Goal: Transaction & Acquisition: Purchase product/service

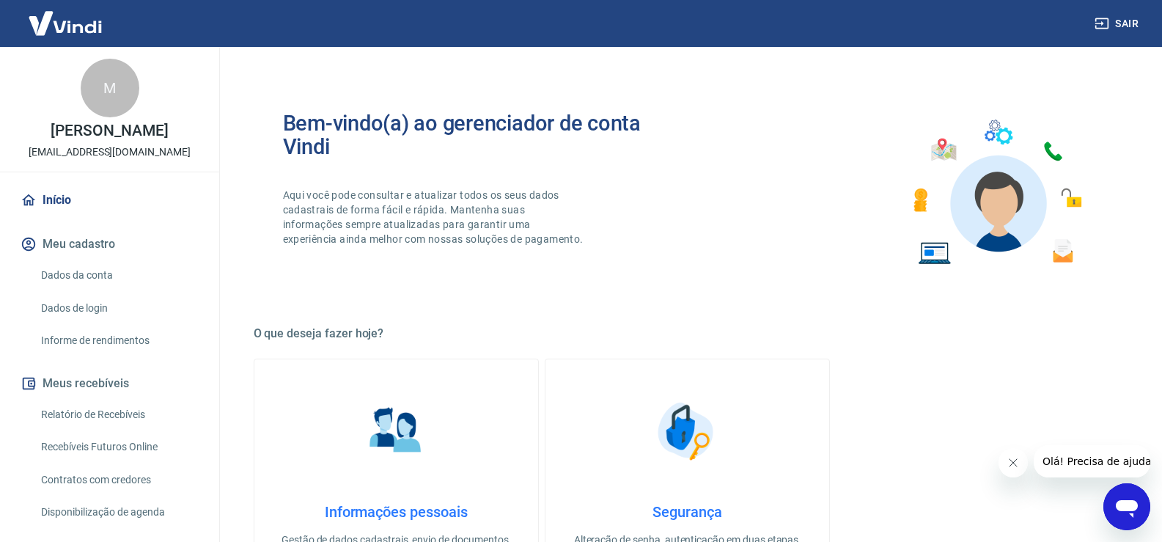
click at [155, 459] on link "Recebíveis Futuros Online" at bounding box center [118, 447] width 166 height 30
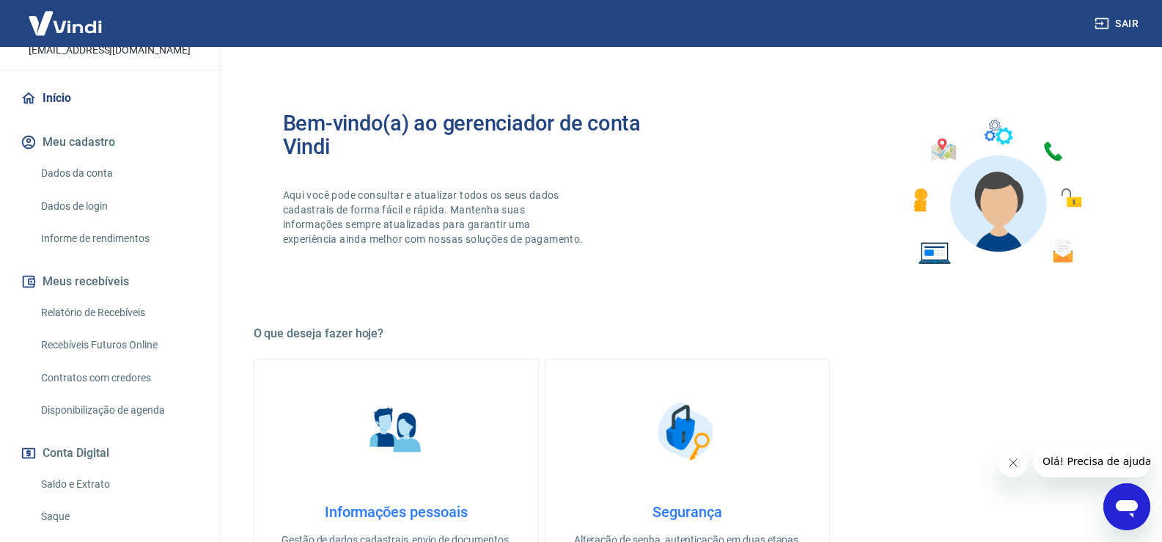
scroll to position [239, 0]
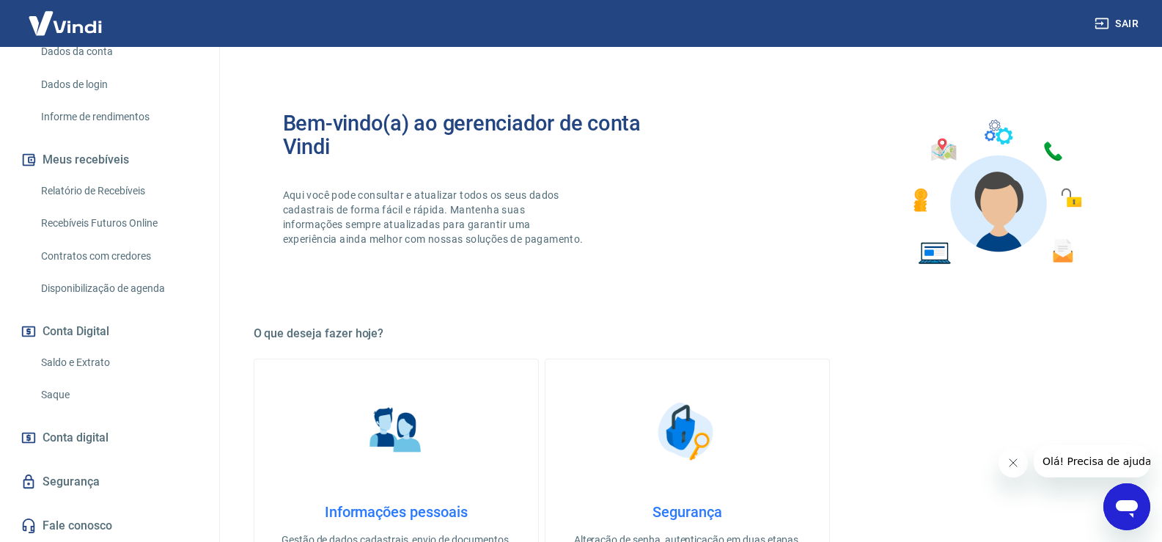
click at [70, 394] on link "Saque" at bounding box center [118, 395] width 166 height 30
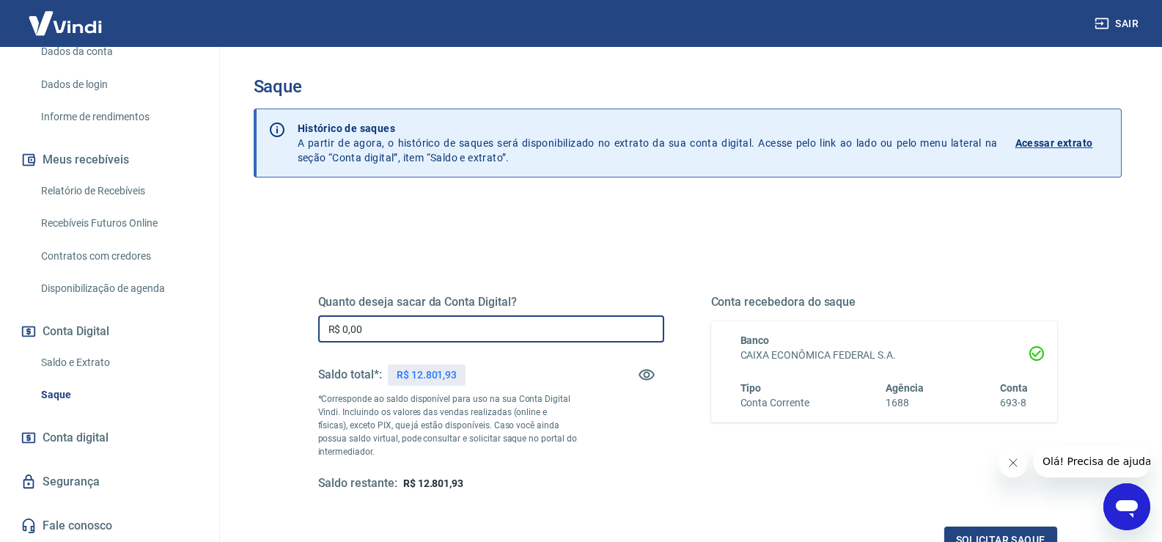
drag, startPoint x: 407, startPoint y: 326, endPoint x: 208, endPoint y: 344, distance: 199.6
click at [208, 343] on div "Sair M [PERSON_NAME] JUNIOR [EMAIL_ADDRESS][DOMAIN_NAME] Início Meu cadastro Da…" at bounding box center [581, 271] width 1162 height 542
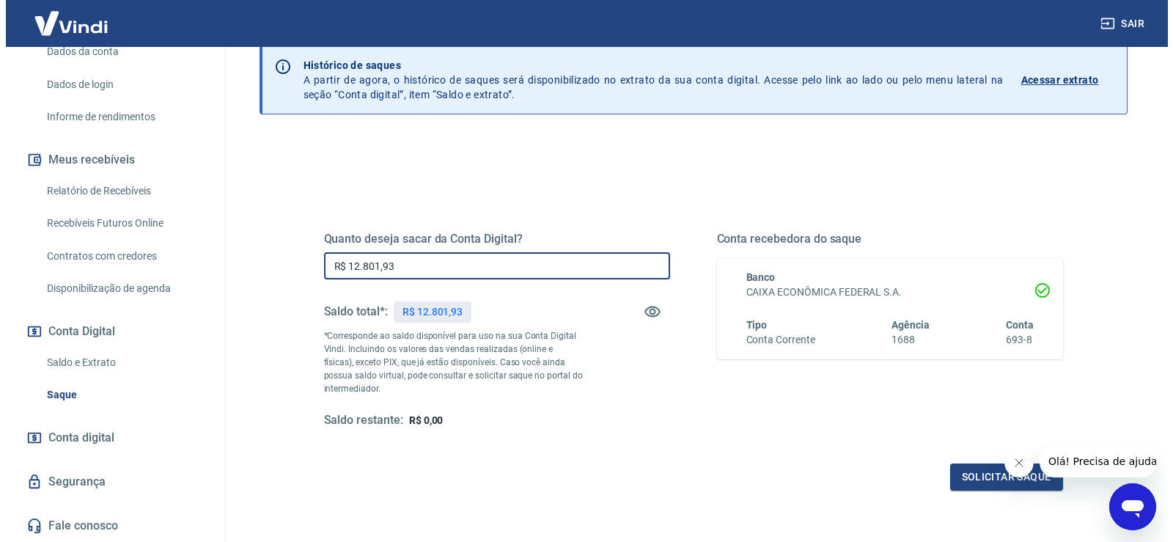
scroll to position [147, 0]
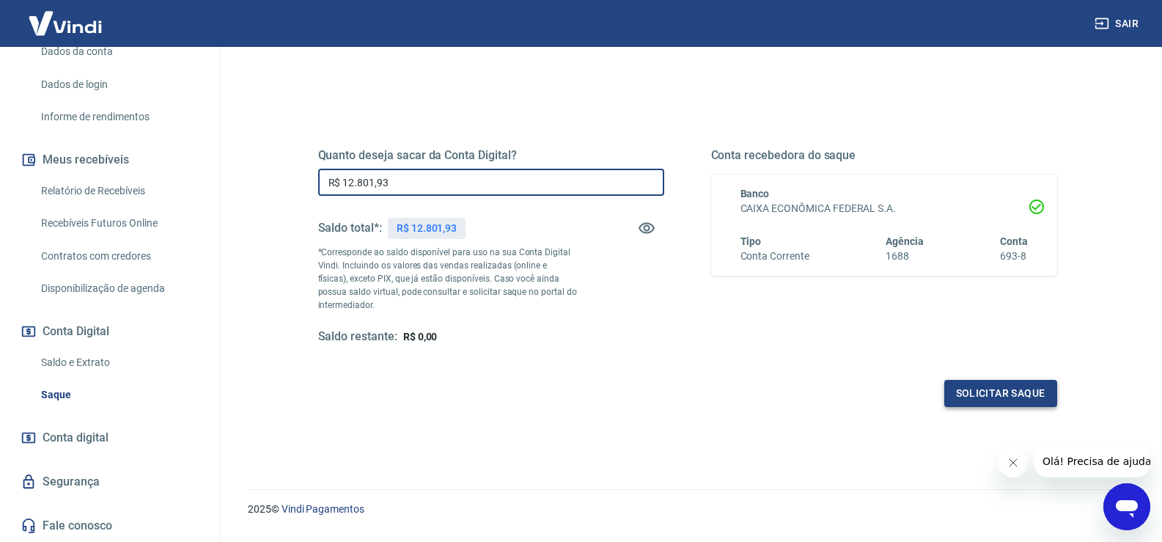
type input "R$ 12.801,93"
click at [1003, 386] on button "Solicitar saque" at bounding box center [1001, 393] width 113 height 27
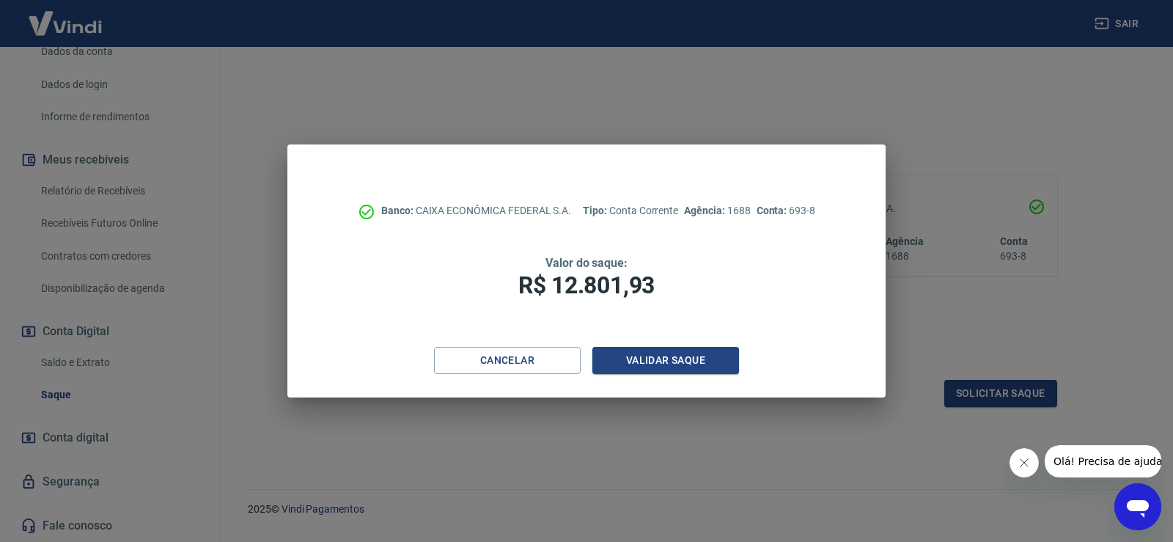
click at [670, 375] on div "Cancelar Validar saque" at bounding box center [586, 372] width 598 height 51
click at [666, 360] on button "Validar saque" at bounding box center [666, 360] width 147 height 27
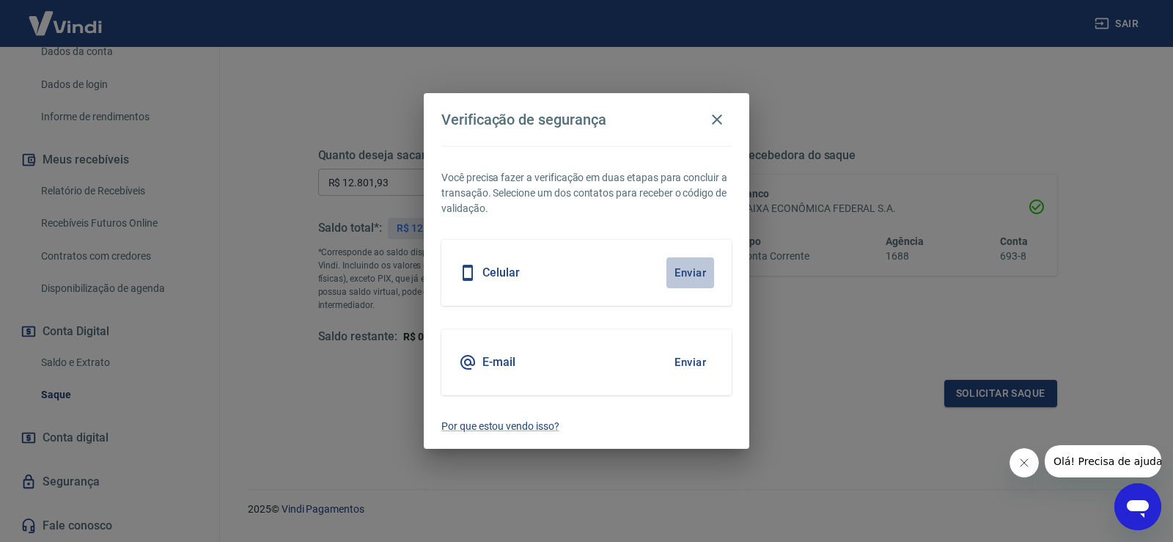
click at [691, 270] on button "Enviar" at bounding box center [691, 272] width 48 height 31
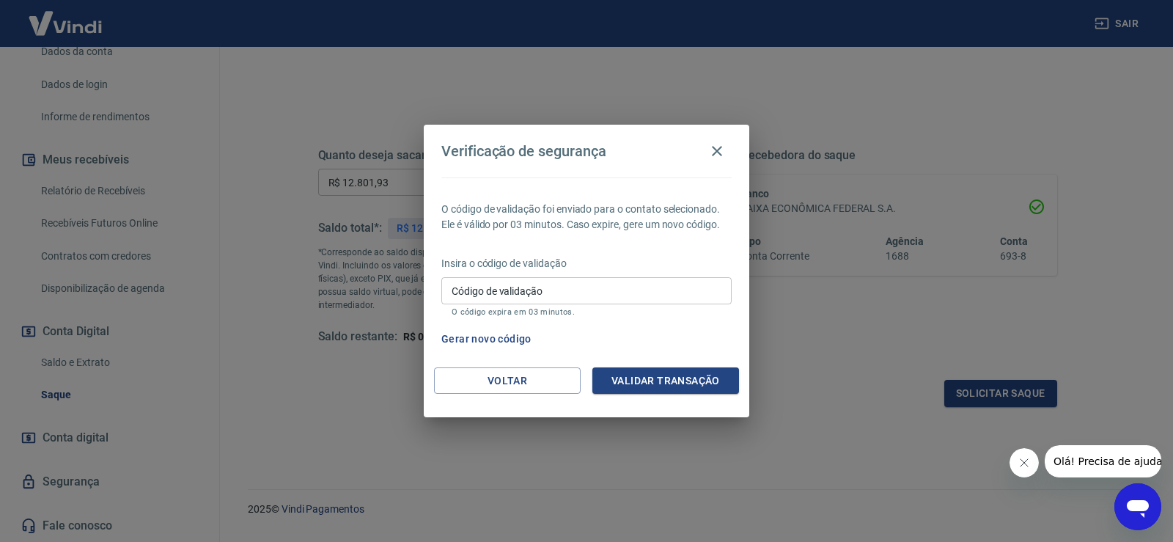
click at [687, 288] on input "Código de validação" at bounding box center [586, 290] width 290 height 27
click at [1146, 506] on icon "Abrir janela de mensagens" at bounding box center [1138, 509] width 22 height 18
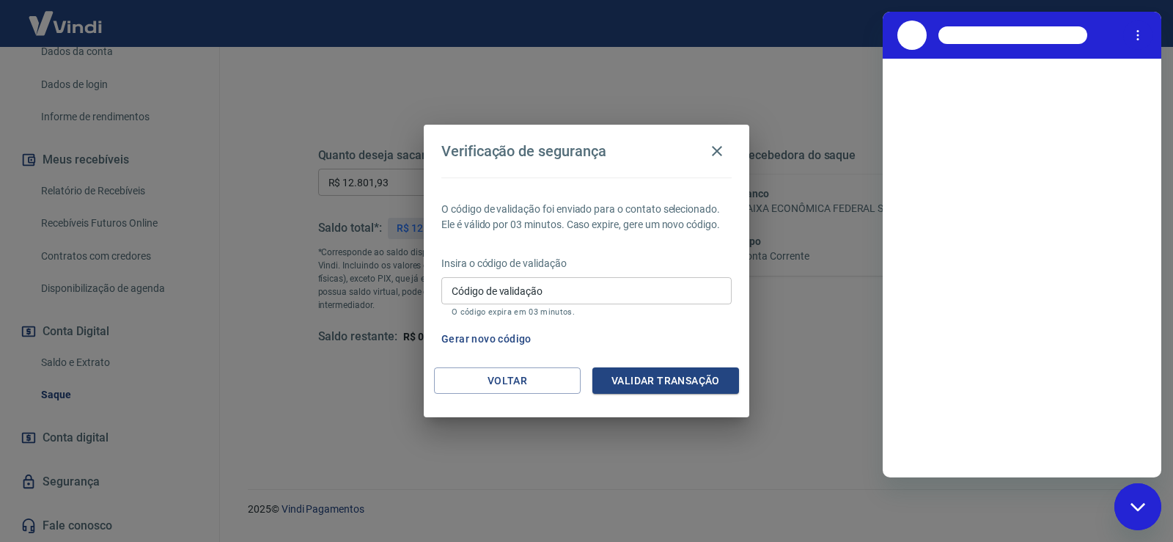
scroll to position [0, 0]
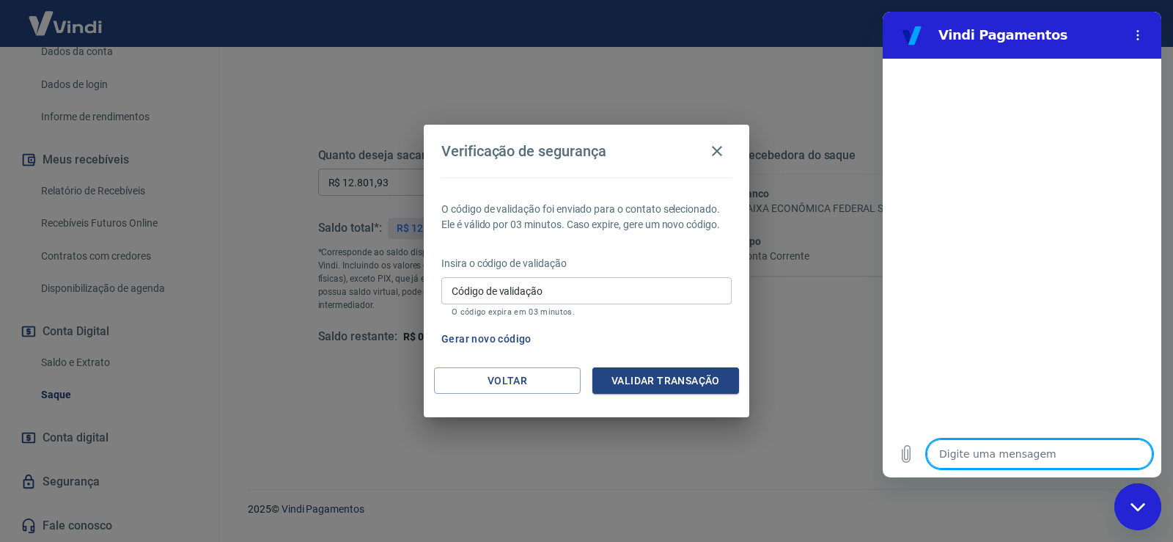
click at [978, 459] on textarea at bounding box center [1040, 453] width 226 height 29
type textarea "O"
type textarea "x"
type textarea "OL"
type textarea "x"
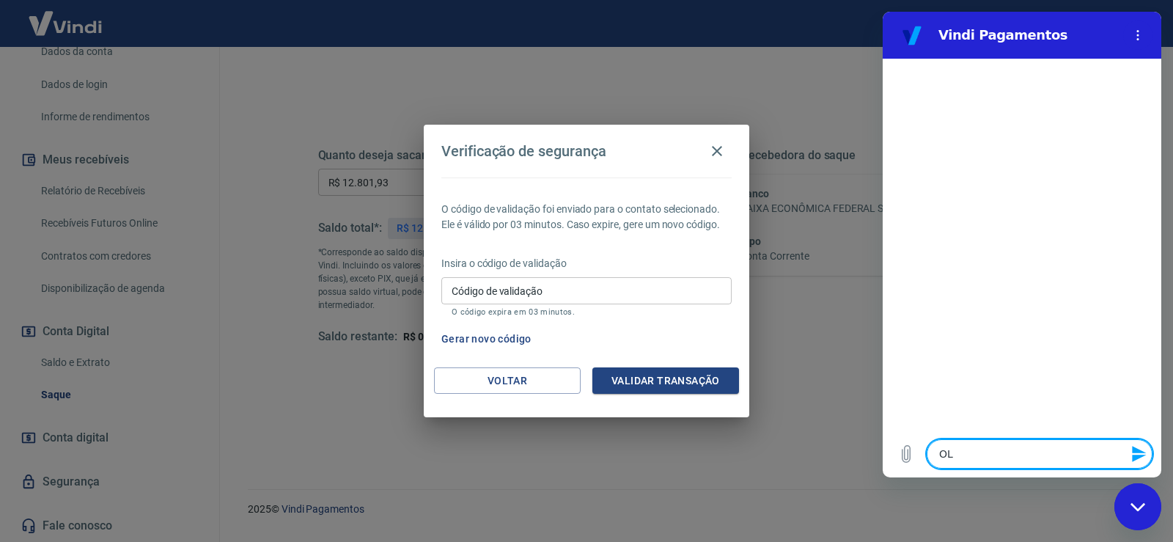
type textarea "OLA"
type textarea "x"
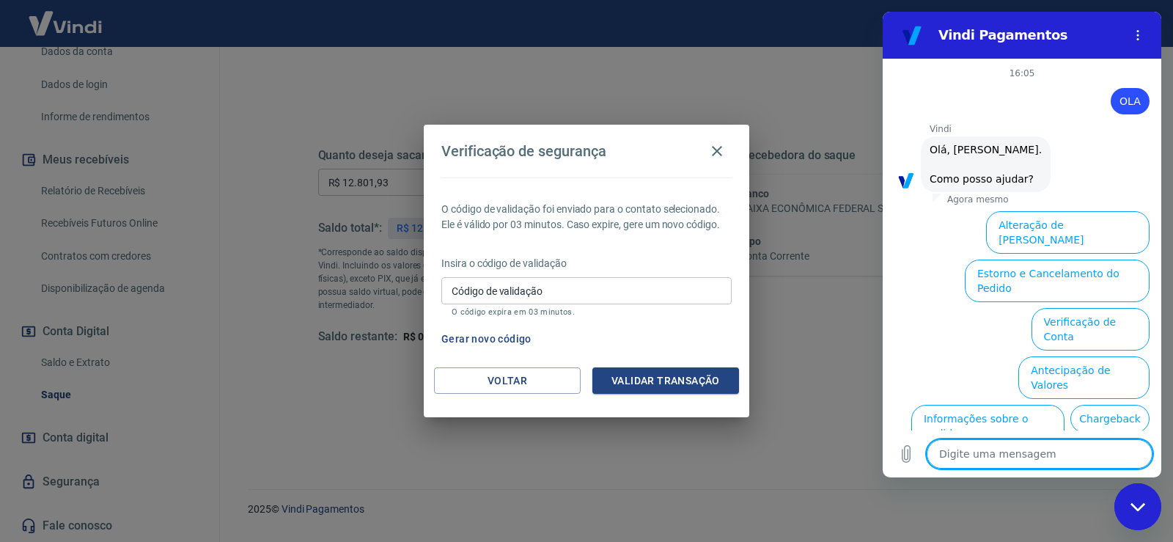
scroll to position [97, 0]
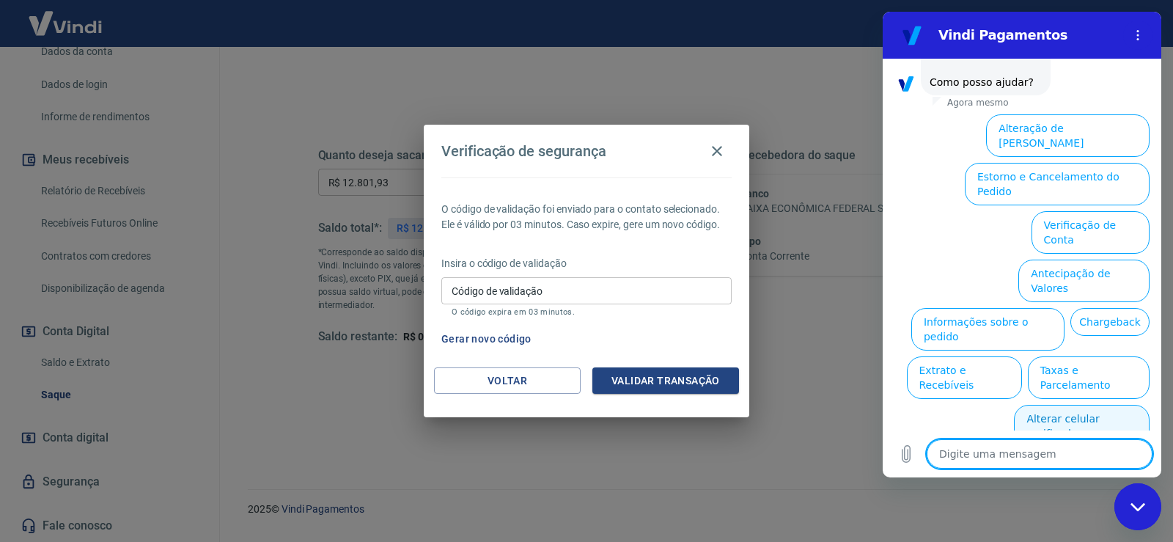
click at [1069, 405] on button "Alterar celular verificado" at bounding box center [1082, 426] width 136 height 43
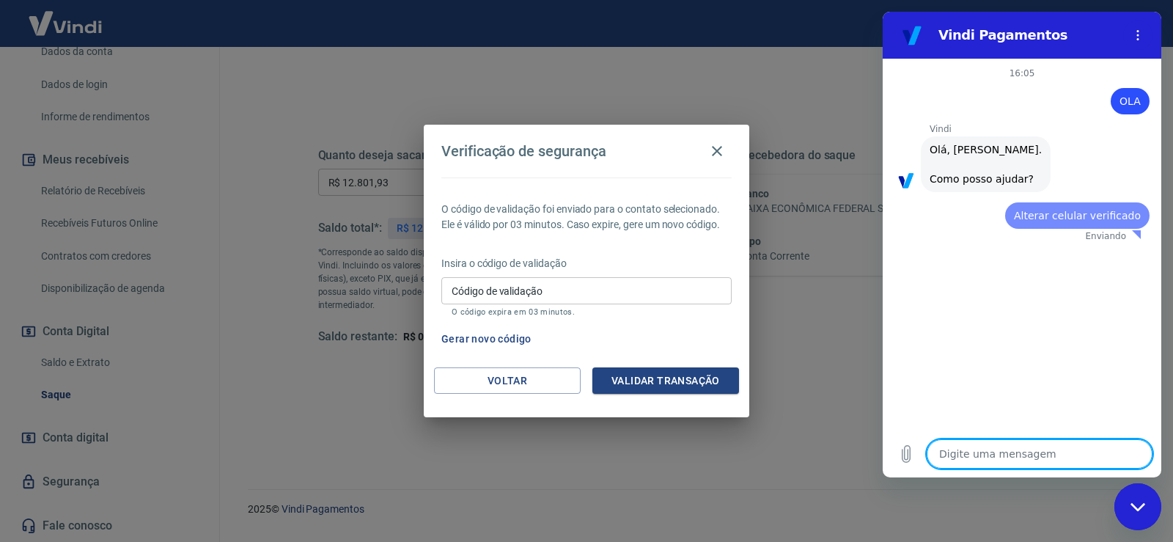
scroll to position [0, 0]
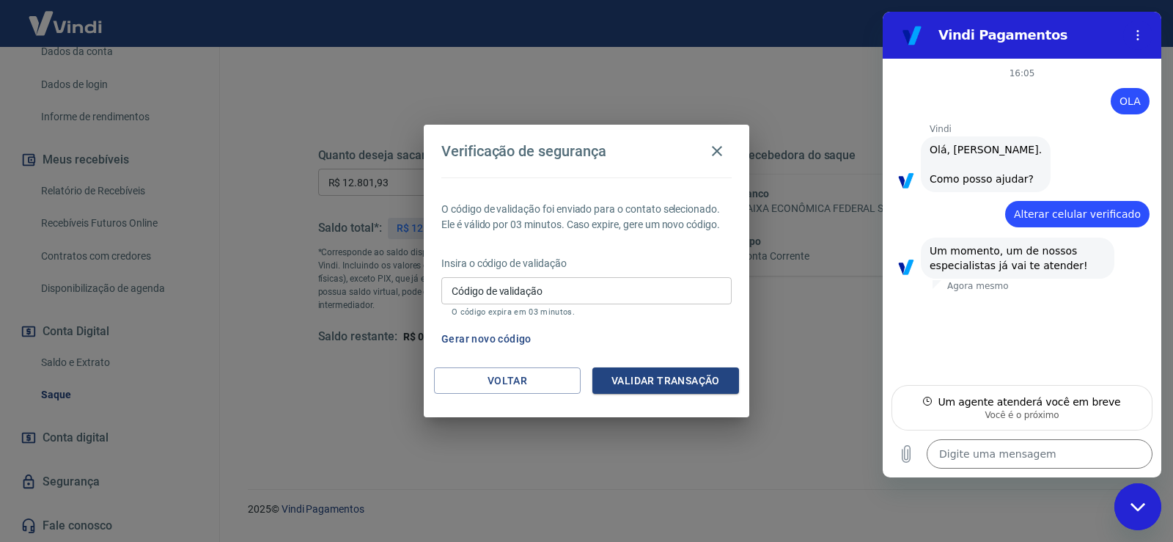
type textarea "x"
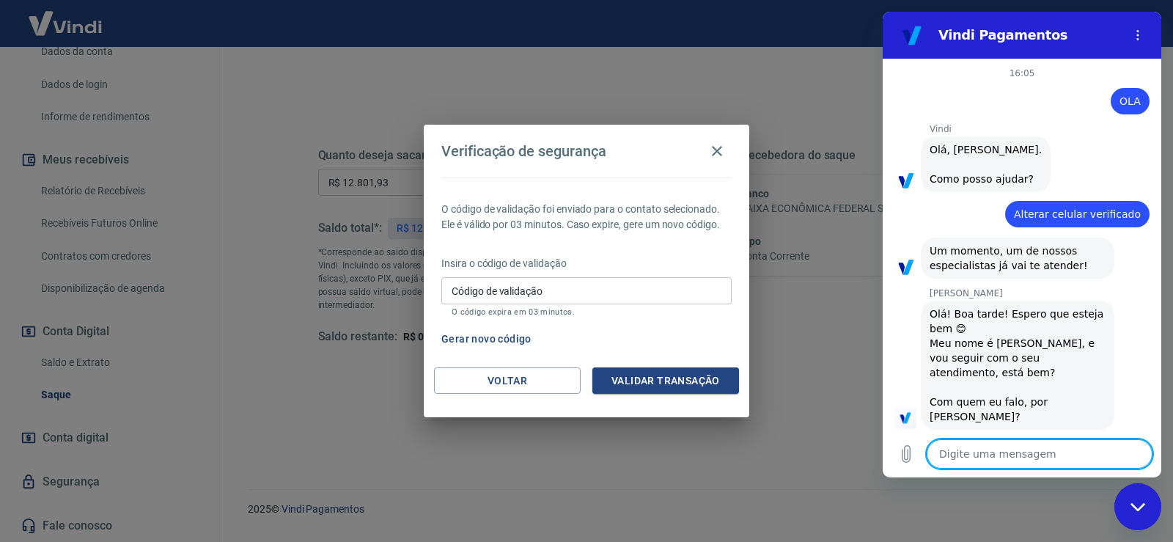
scroll to position [1, 0]
click at [1020, 455] on textarea at bounding box center [1040, 453] width 226 height 29
type textarea "M"
type textarea "x"
type textarea "MA"
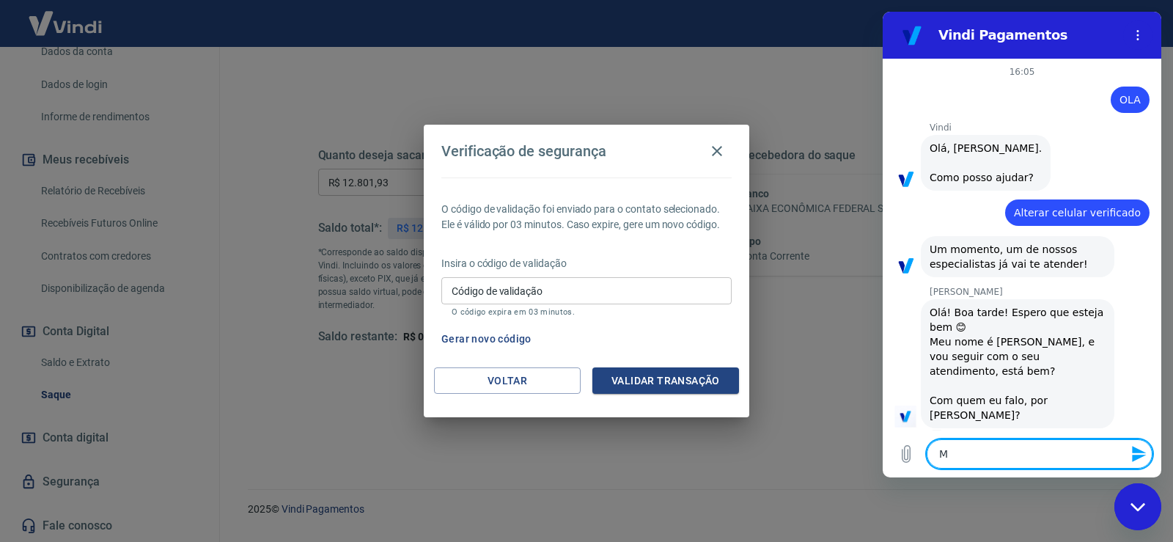
type textarea "x"
type textarea "MAR"
type textarea "x"
type textarea "MARC"
type textarea "x"
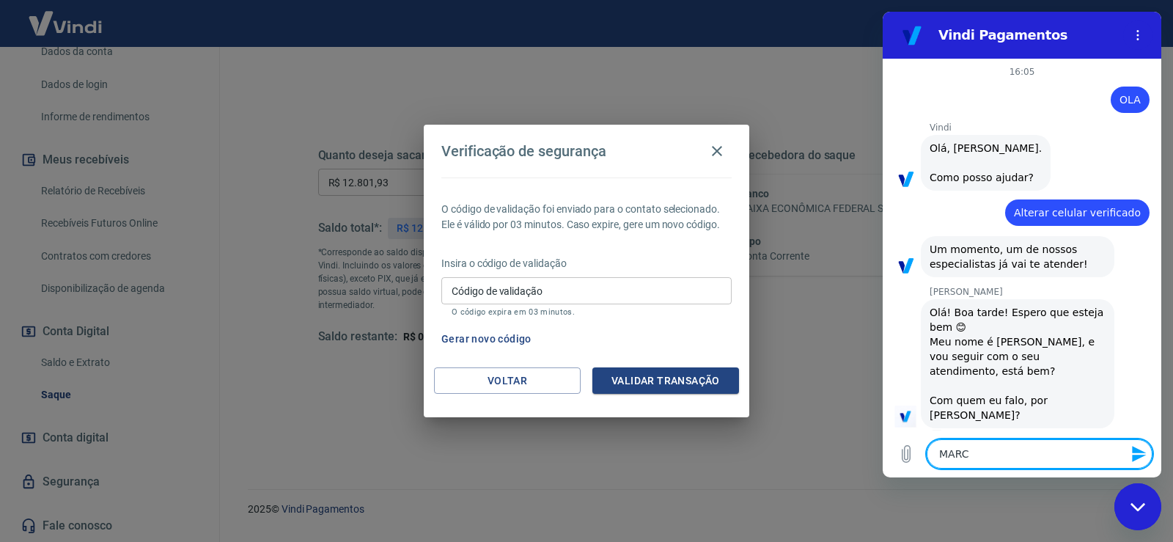
type textarea "MARCE"
type textarea "x"
type textarea "[PERSON_NAME]"
type textarea "x"
type textarea "MARCELE"
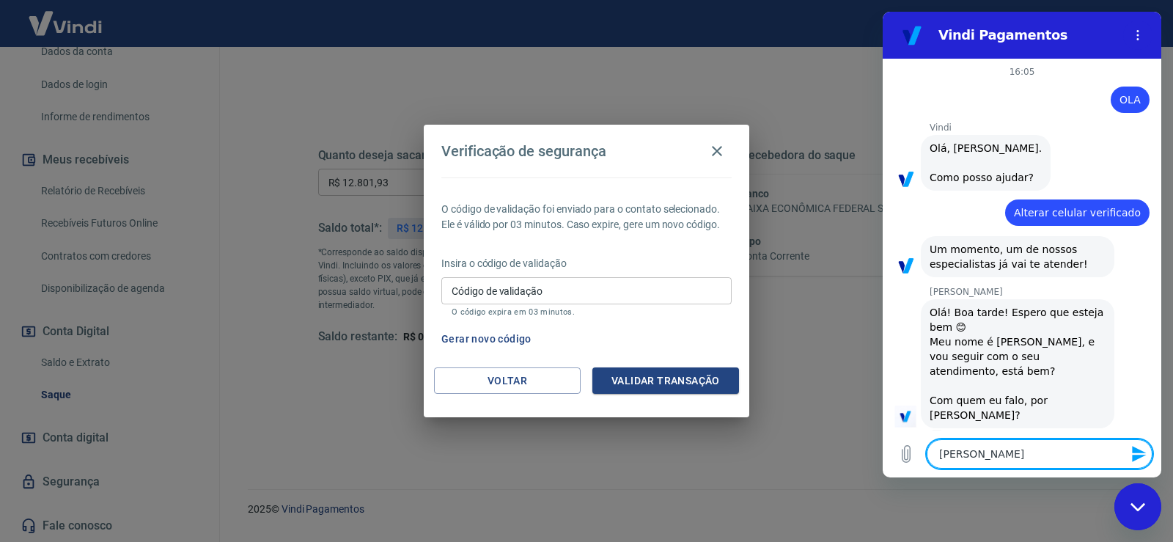
type textarea "x"
type textarea "MARCELE"
type textarea "x"
type textarea "[PERSON_NAME]"
type textarea "x"
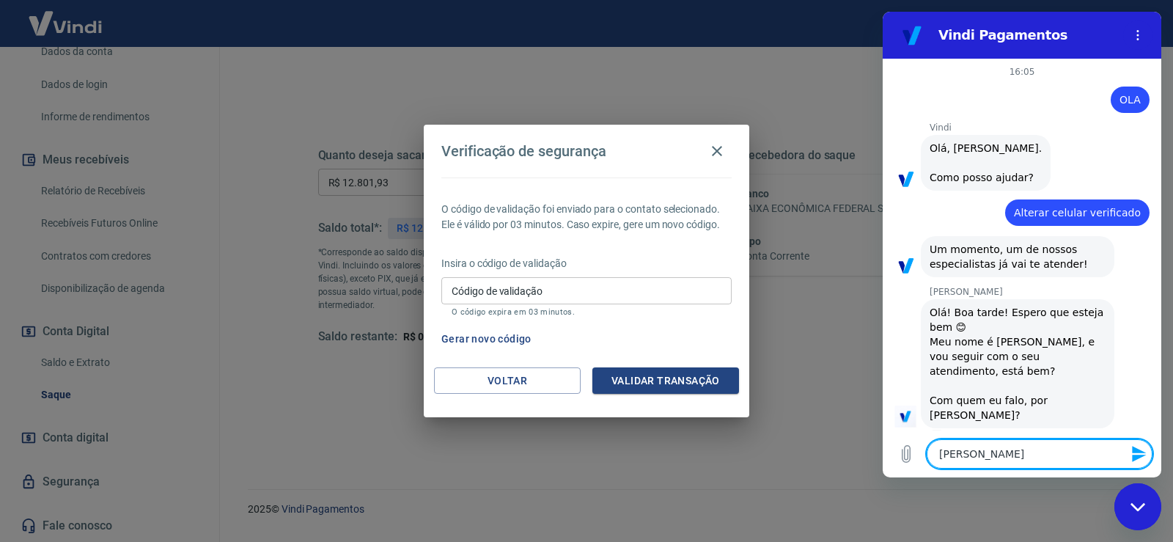
type textarea "[PERSON_NAME]"
type textarea "x"
type textarea "[PERSON_NAME]"
type textarea "x"
type textarea "MARCELE TUDO"
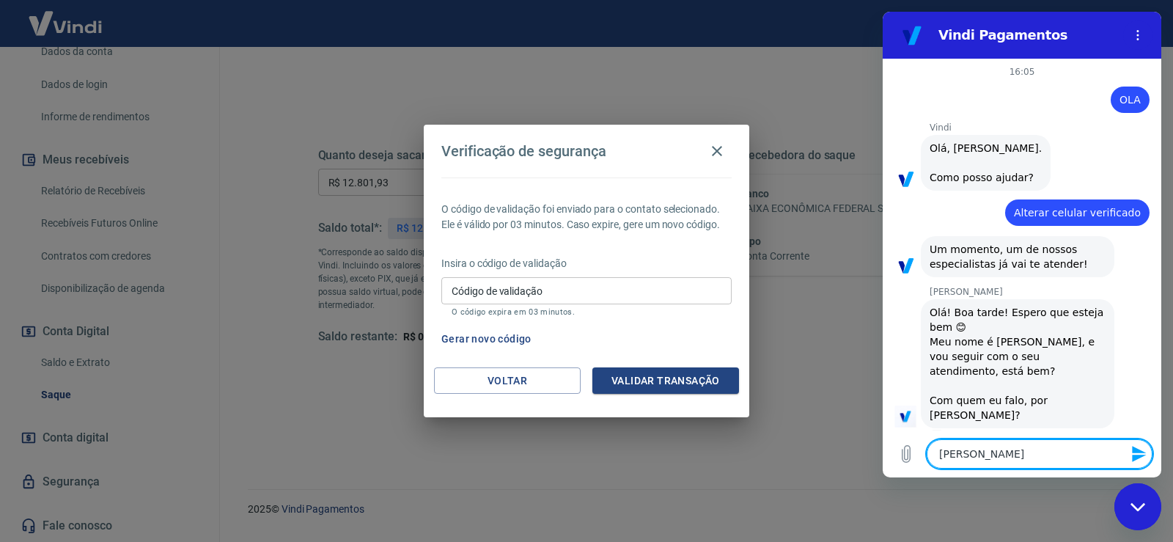
type textarea "x"
type textarea "MARCELE TUDO"
type textarea "x"
type textarea "MARCELE TUDO B"
type textarea "x"
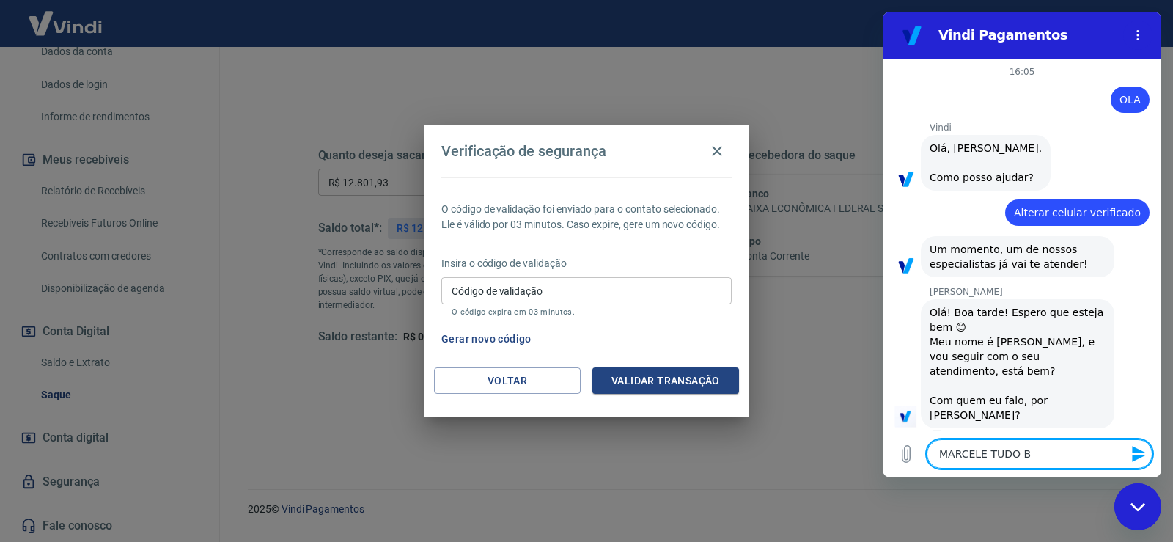
type textarea "MARCELE TUDO BE"
type textarea "x"
type textarea "MARCELE TUDO BEM"
type textarea "x"
type textarea "MARCELE TUDO BEM?"
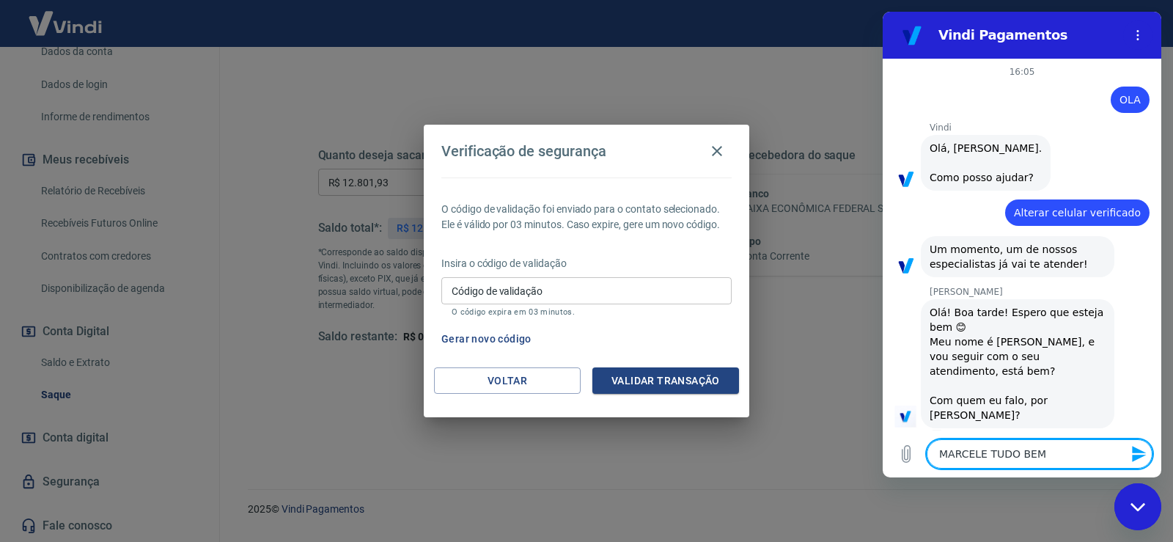
type textarea "x"
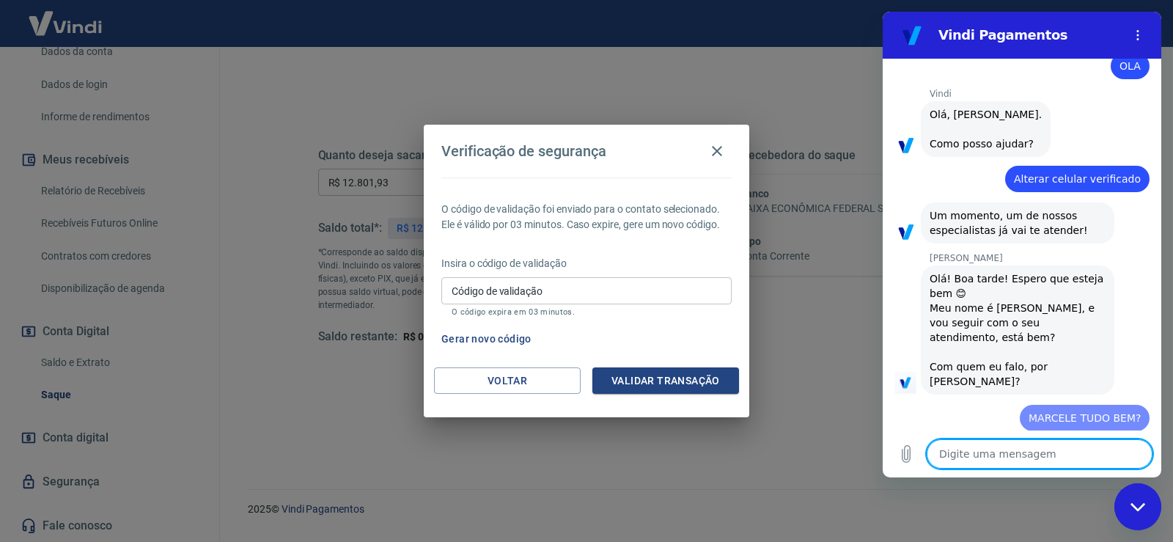
type textarea "x"
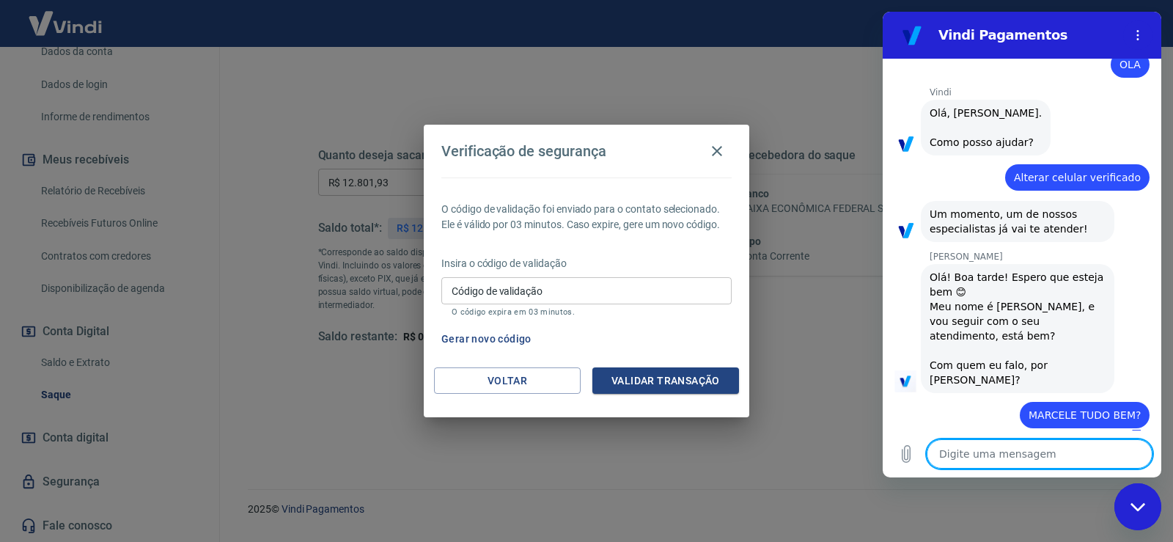
type textarea "o"
type textarea "x"
type textarea "o"
type textarea "x"
type textarea "o c"
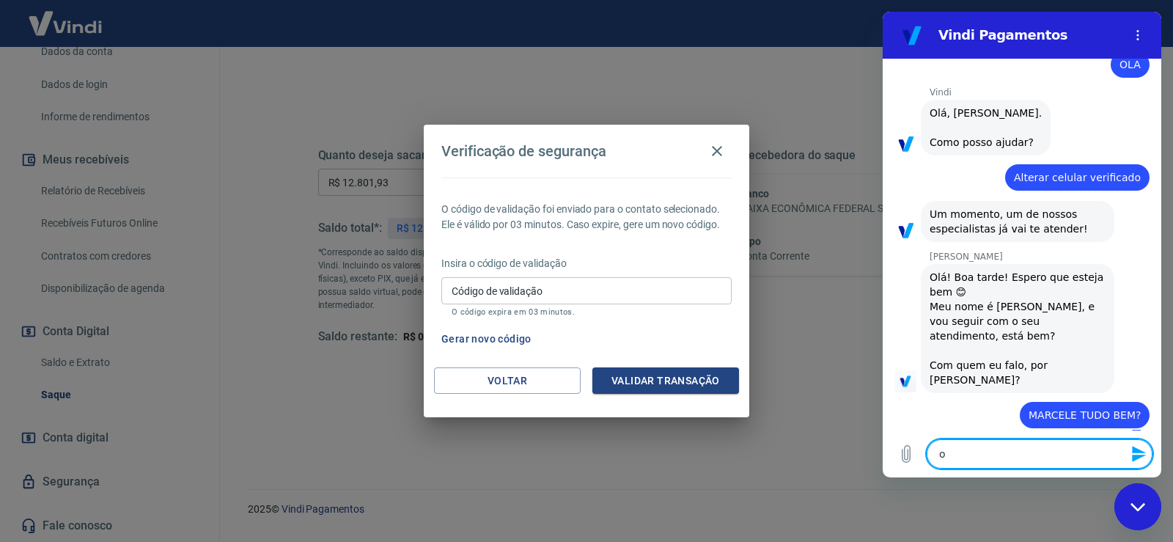
type textarea "x"
type textarea "o co"
type textarea "x"
type textarea "o cod"
type textarea "x"
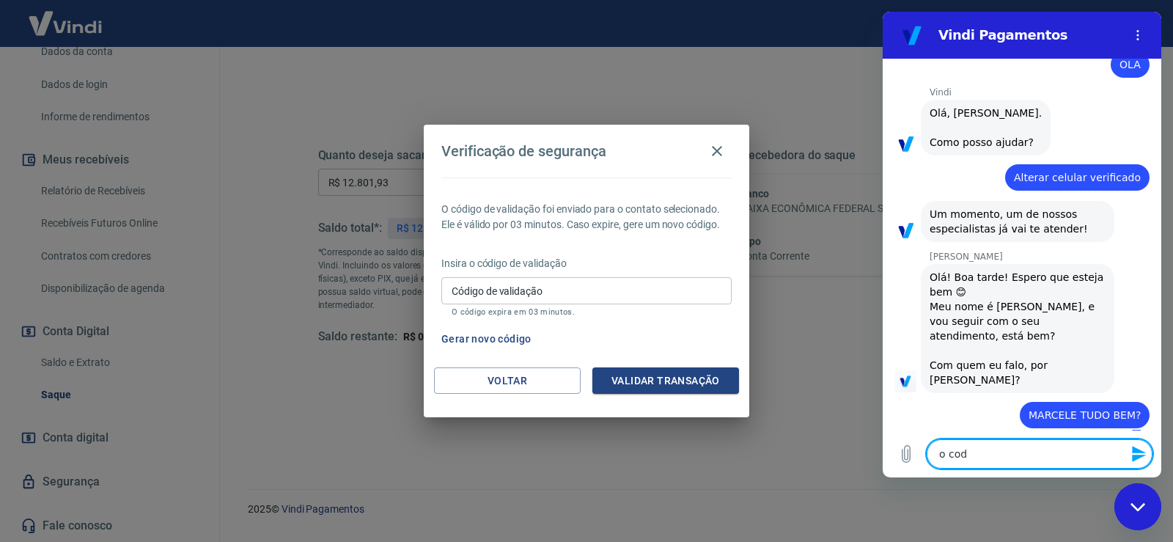
type textarea "o codi"
type textarea "x"
type textarea "o codig"
type textarea "x"
type textarea "o codigo"
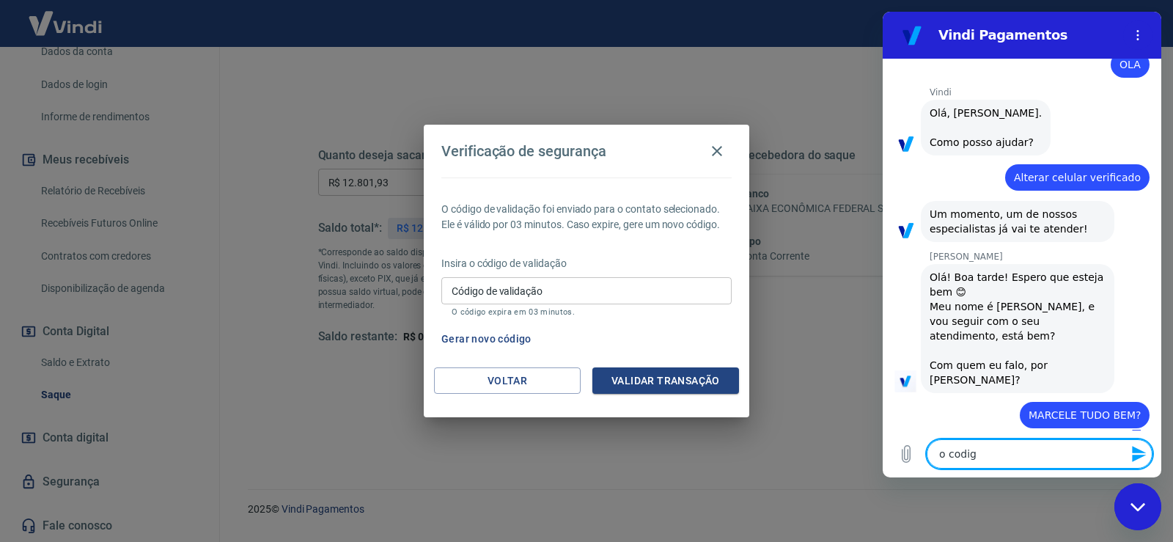
type textarea "x"
type textarea "o codigo"
type textarea "x"
type textarea "o codigo d"
type textarea "x"
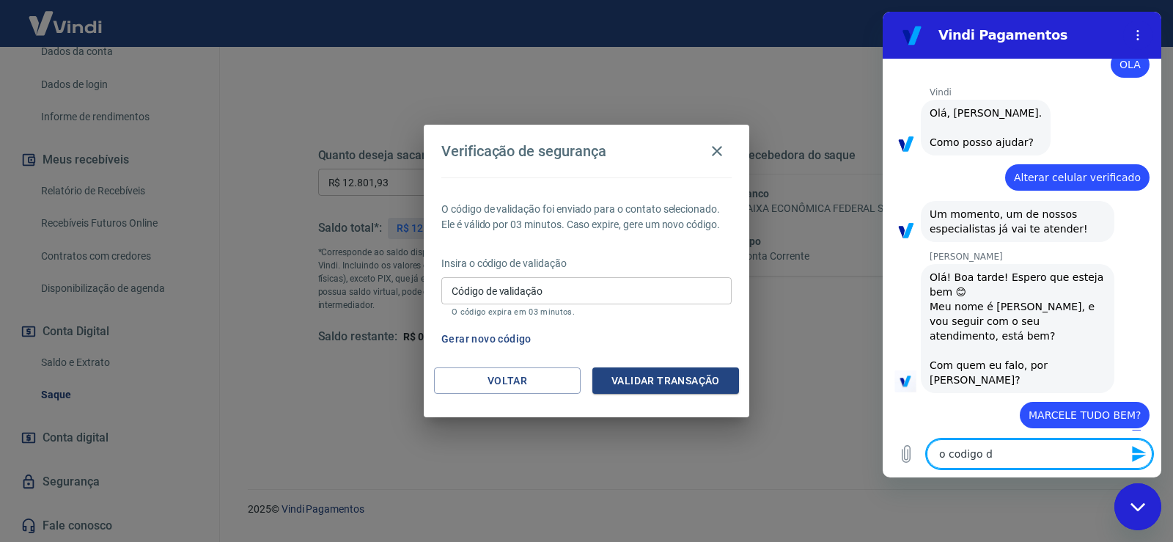
type textarea "o codigo de"
type textarea "x"
type textarea "o codigo de"
type textarea "x"
type textarea "o codigo de v"
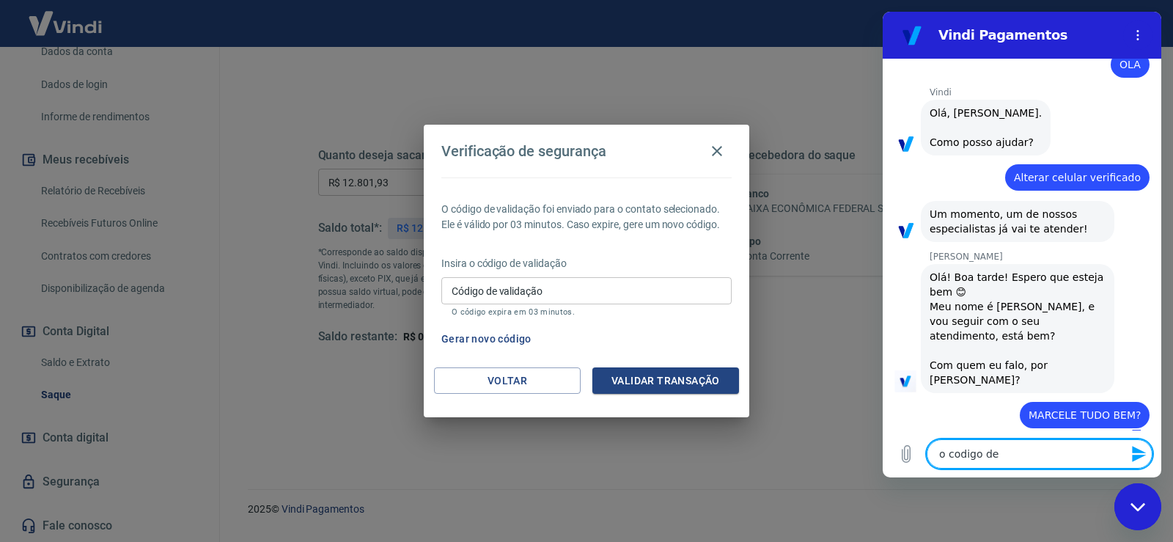
type textarea "x"
type textarea "o codigo de [PERSON_NAME]"
type textarea "x"
type textarea "o codigo de ver"
type textarea "x"
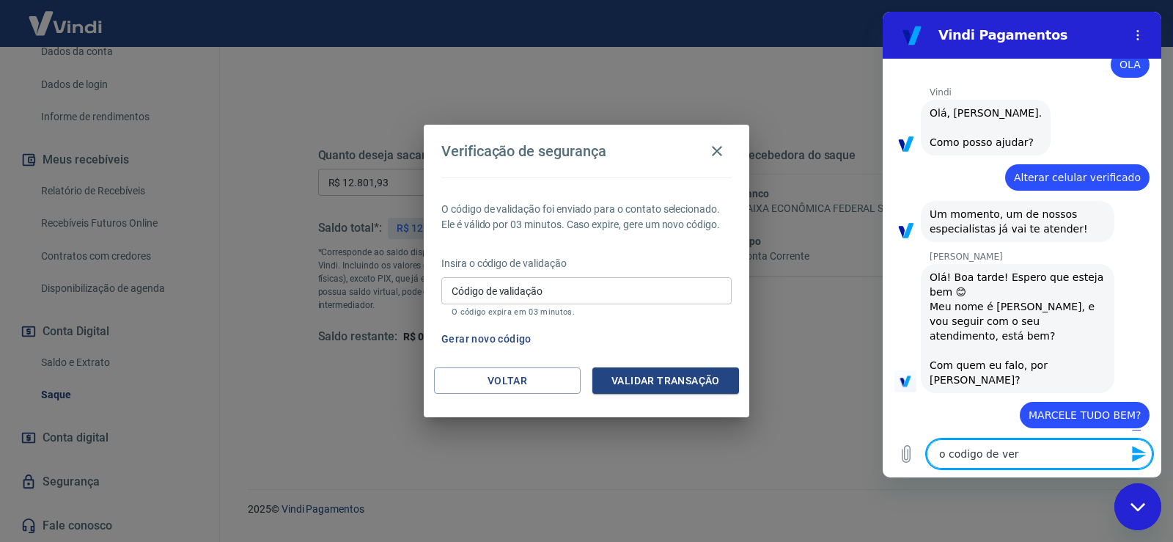
type textarea "o codigo de veri"
type textarea "x"
type textarea "o codigo de verif"
type textarea "x"
type textarea "o codigo de verifi"
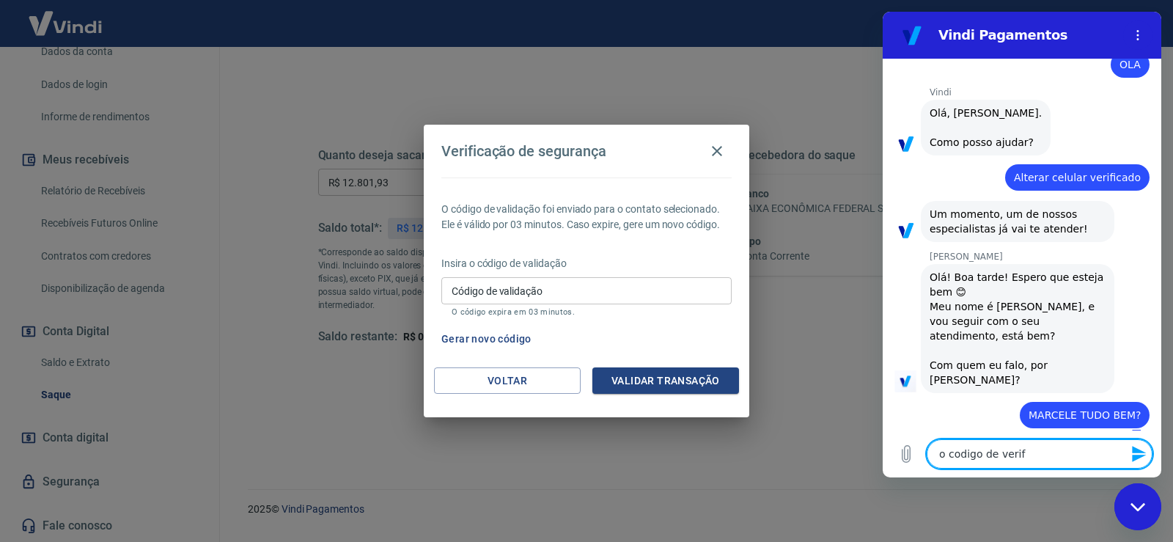
type textarea "x"
type textarea "o codigo de verific"
type textarea "x"
type textarea "o codigo de verifica"
type textarea "x"
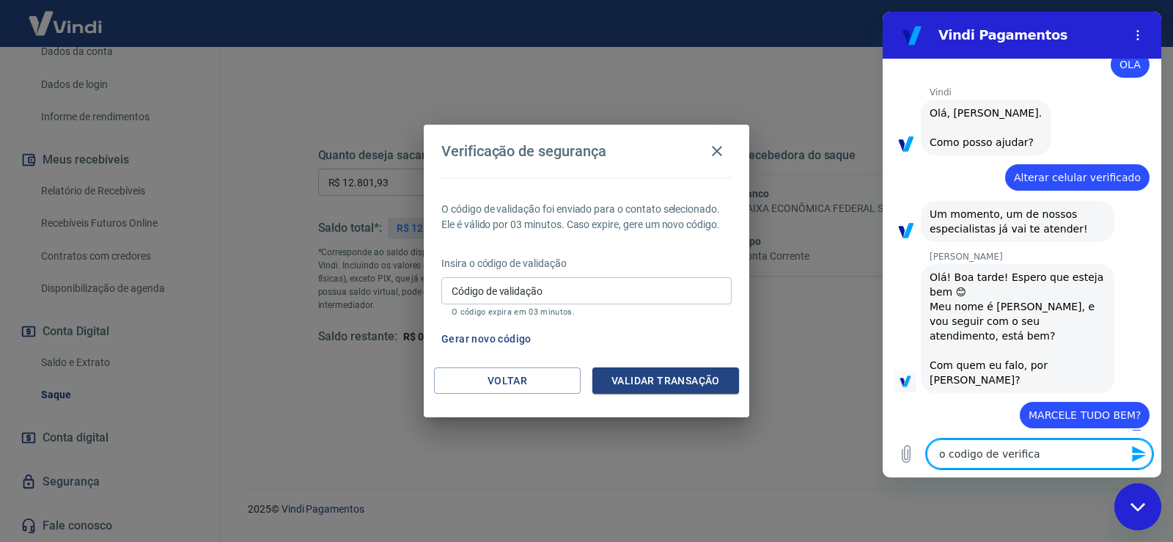
type textarea "o codigo de verificaç"
type textarea "x"
type textarea "o codigo de verificaçã"
type textarea "x"
type textarea "o codigo de verificação"
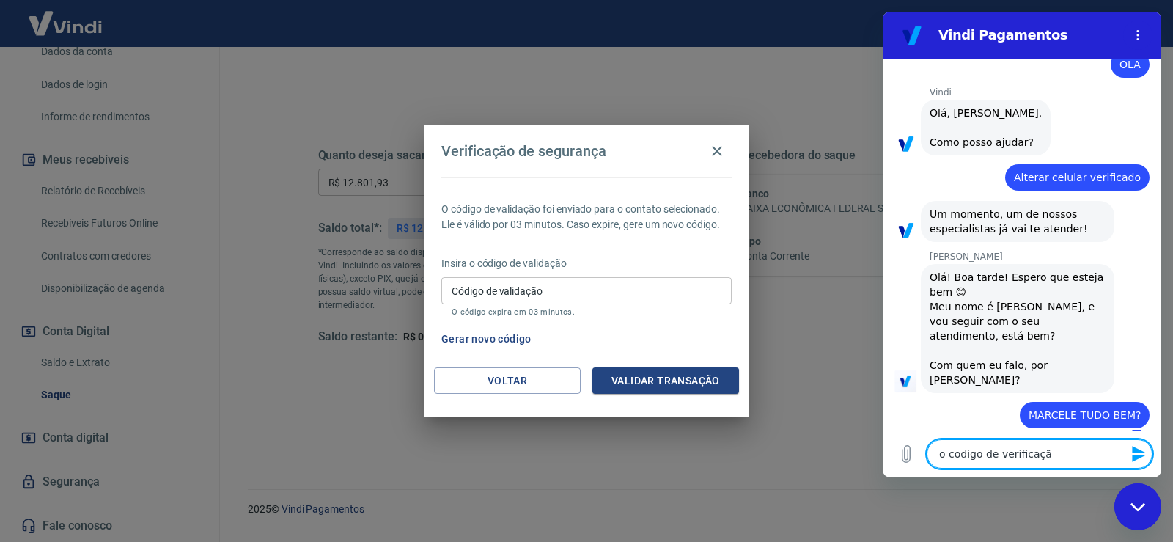
type textarea "x"
type textarea "o codigo de verificação"
type textarea "x"
type textarea "o codigo de verificação d"
type textarea "x"
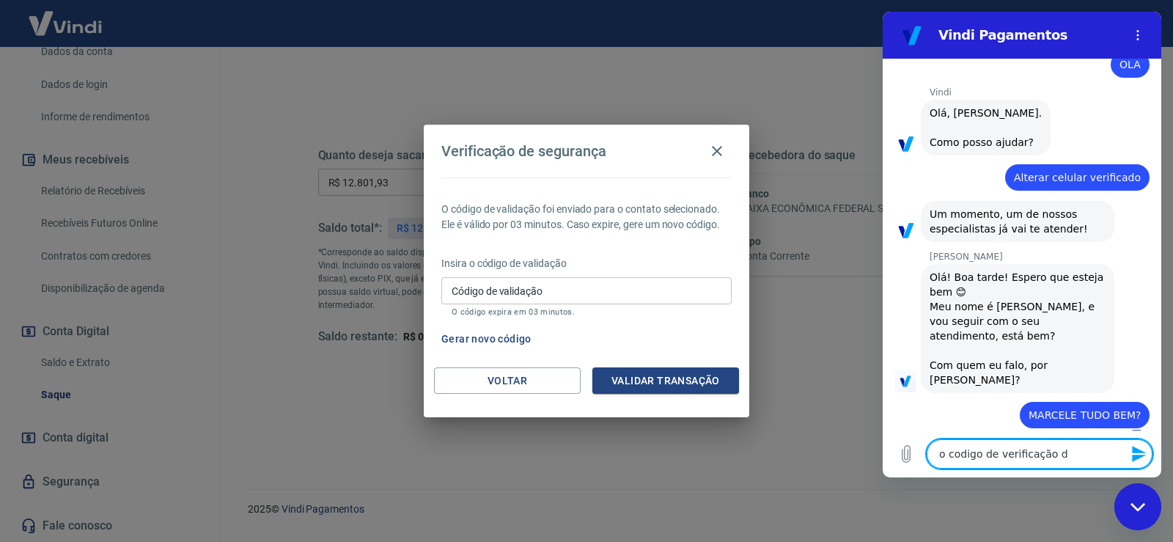
type textarea "o codigo de verificação de"
type textarea "x"
type textarea "o codigo de verificação de"
type textarea "x"
type textarea "o codigo de verificação de c"
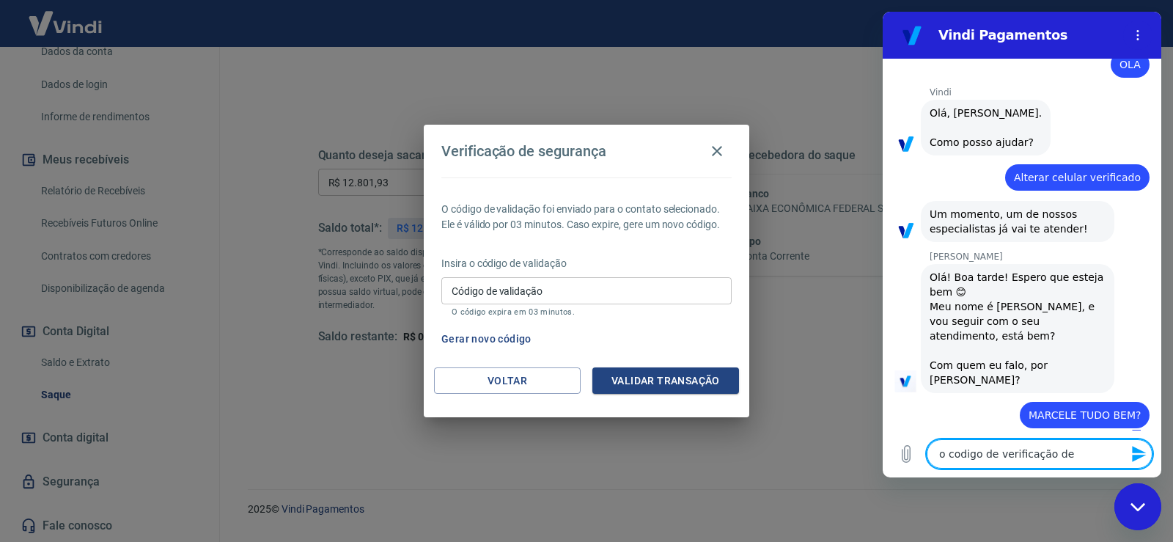
type textarea "x"
type textarea "o codigo de verificação de co"
type textarea "x"
type textarea "o codigo de verificação de con"
type textarea "x"
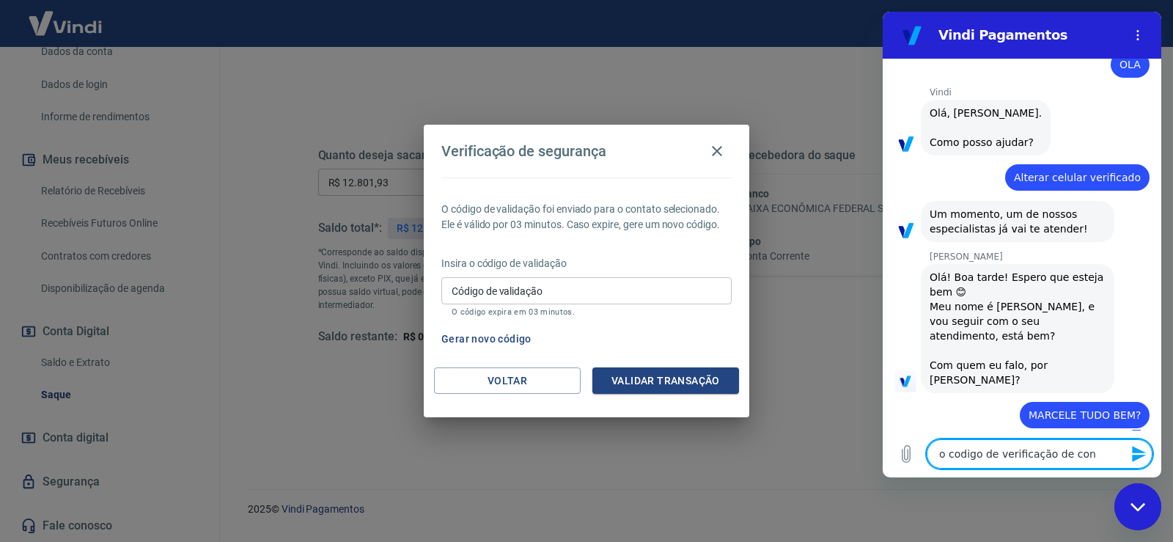
type textarea "o codigo de verificação de cont"
type textarea "x"
type textarea "o codigo de verificação de conta"
type textarea "x"
type textarea "o codigo de verificação de conta"
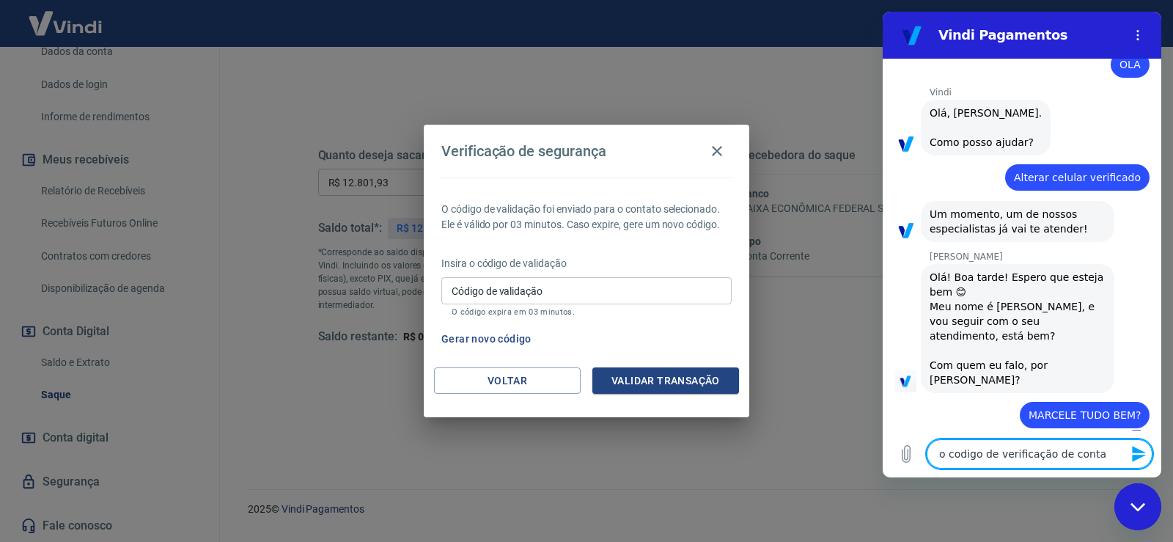
type textarea "x"
type textarea "o codigo de verificação de conta p"
type textarea "x"
type textarea "o codigo de verificação de conta pa"
type textarea "x"
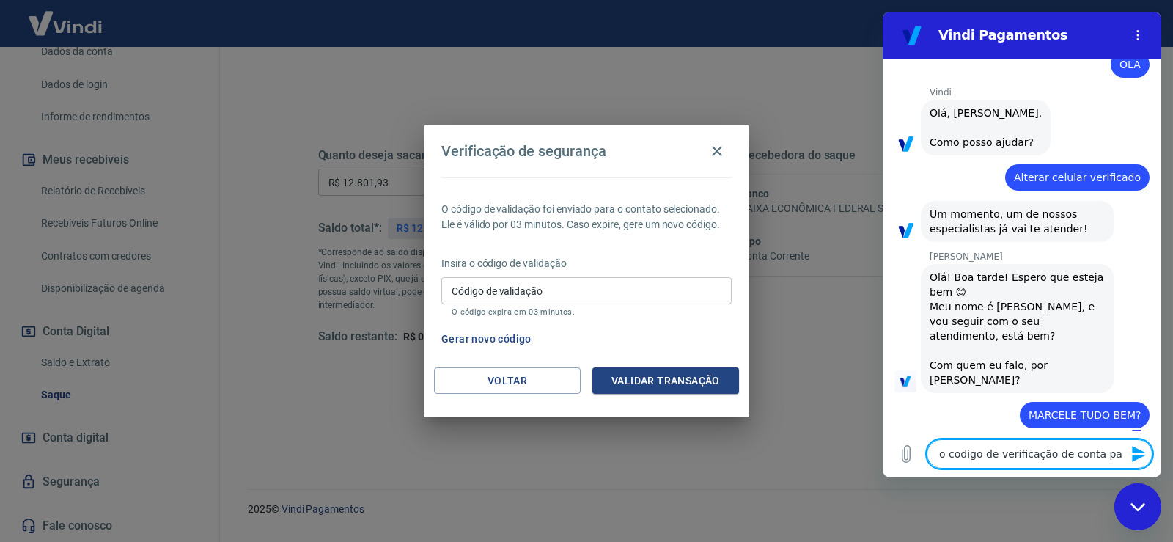
type textarea "o codigo de verificação de conta par"
type textarea "x"
type textarea "o codigo de verificação de conta para"
type textarea "x"
type textarea "o codigo de verificação de conta para"
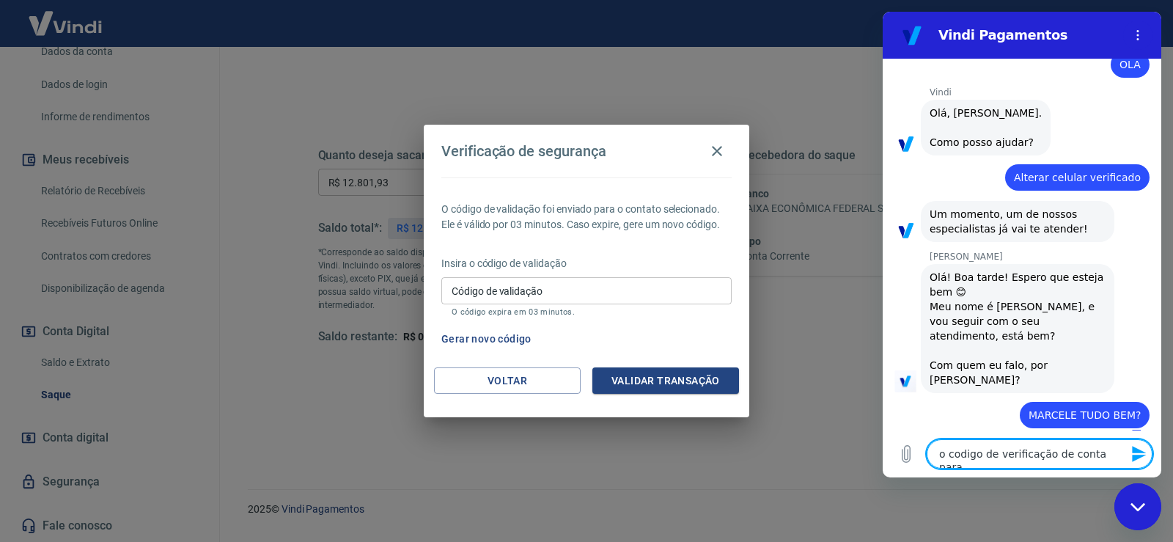
type textarea "x"
type textarea "o codigo de verificação de conta para s"
type textarea "x"
type textarea "o codigo de verificação de conta para sa"
type textarea "x"
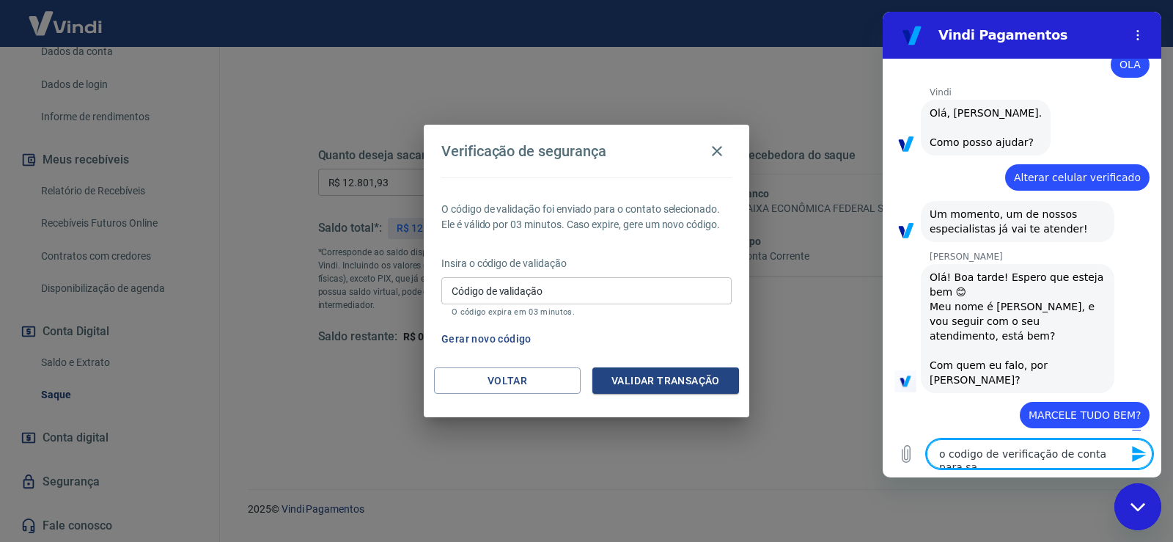
type textarea "o codigo de verificação de conta para saq"
type textarea "x"
type textarea "o codigo de verificação de conta para saqu"
type textarea "x"
type textarea "o codigo de verificação de conta para saque"
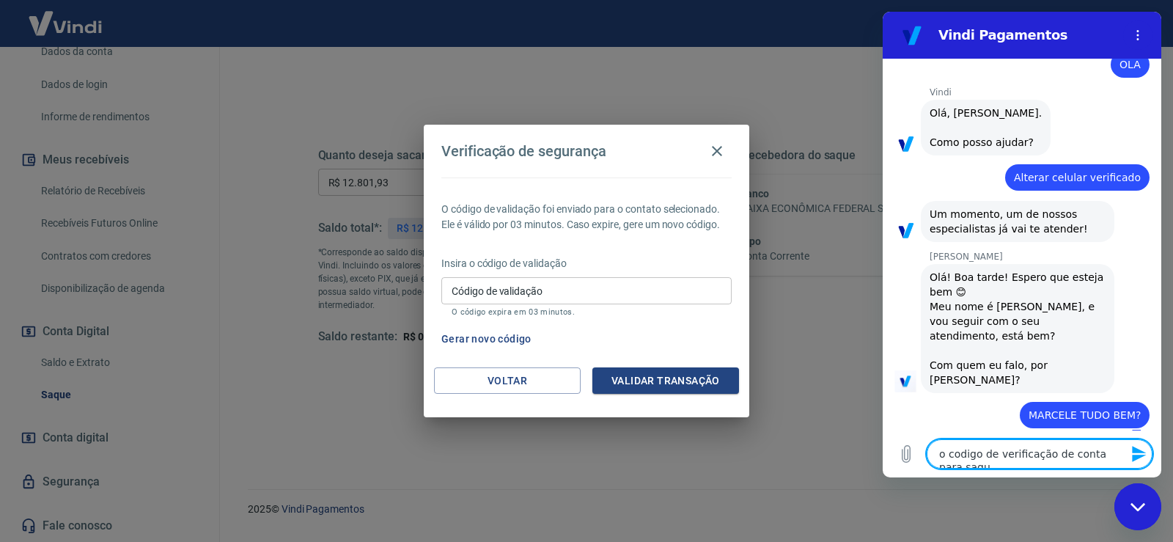
type textarea "x"
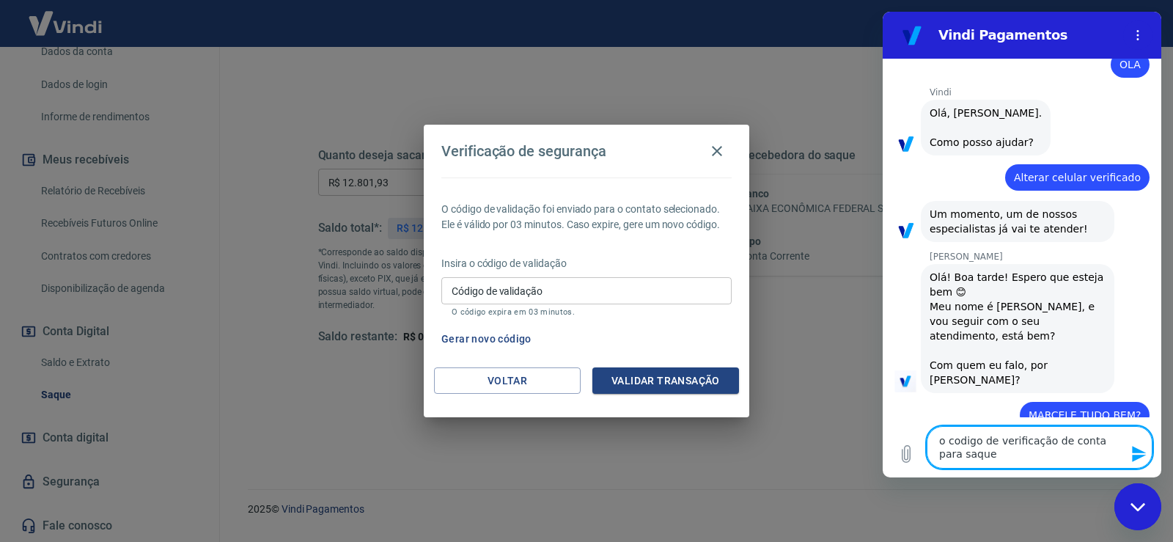
type textarea "o codigo de verificação de conta para saque"
type textarea "x"
type textarea "o codigo de verificação de conta para saque n"
type textarea "x"
type textarea "o codigo de verificação de conta para saque na"
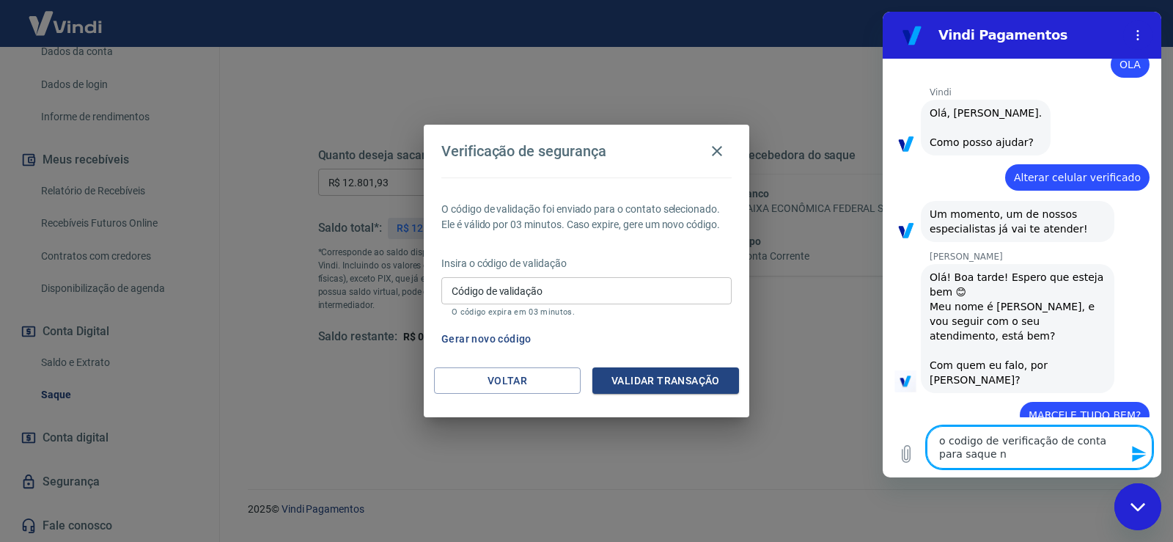
type textarea "x"
type textarea "o codigo de verificação de conta para saque nao"
type textarea "x"
type textarea "o codigo de verificação de conta para saque nao"
type textarea "x"
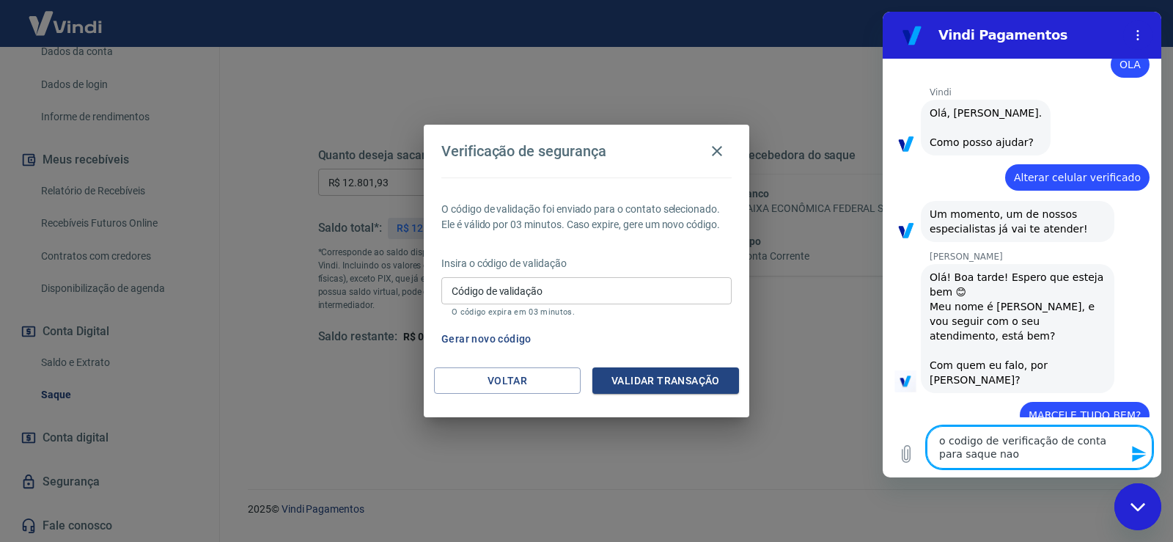
type textarea "o codigo de verificação de conta para saque nao e"
type textarea "x"
type textarea "o codigo de verificação de conta para saque nao es"
type textarea "x"
type textarea "o codigo de verificação de conta para saque nao est"
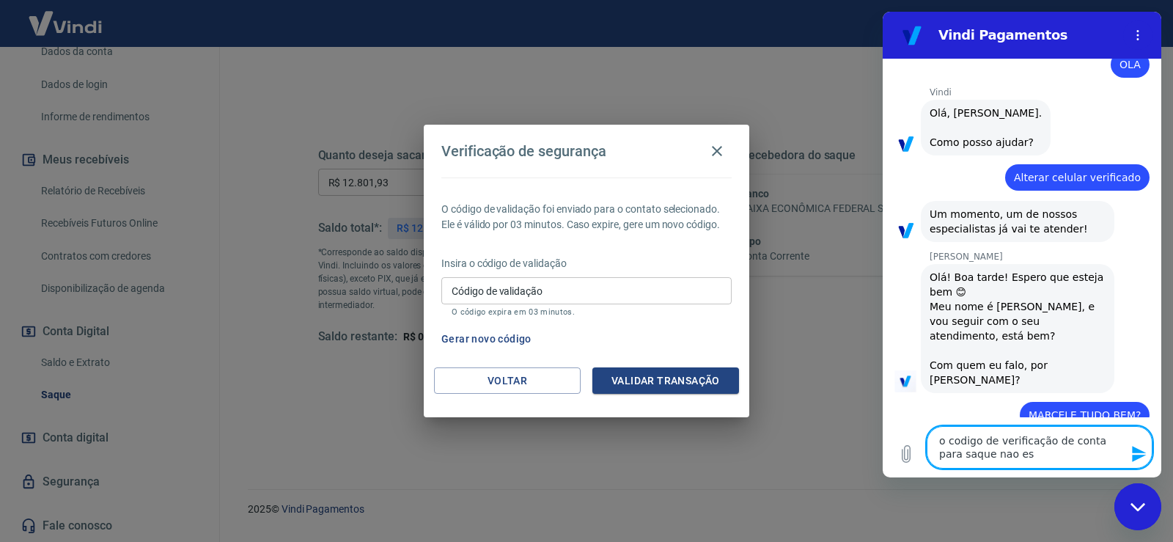
type textarea "x"
type textarea "o codigo de verificação de conta para saque nao esta"
type textarea "x"
type textarea "o codigo de verificação de conta para saque nao esta"
type textarea "x"
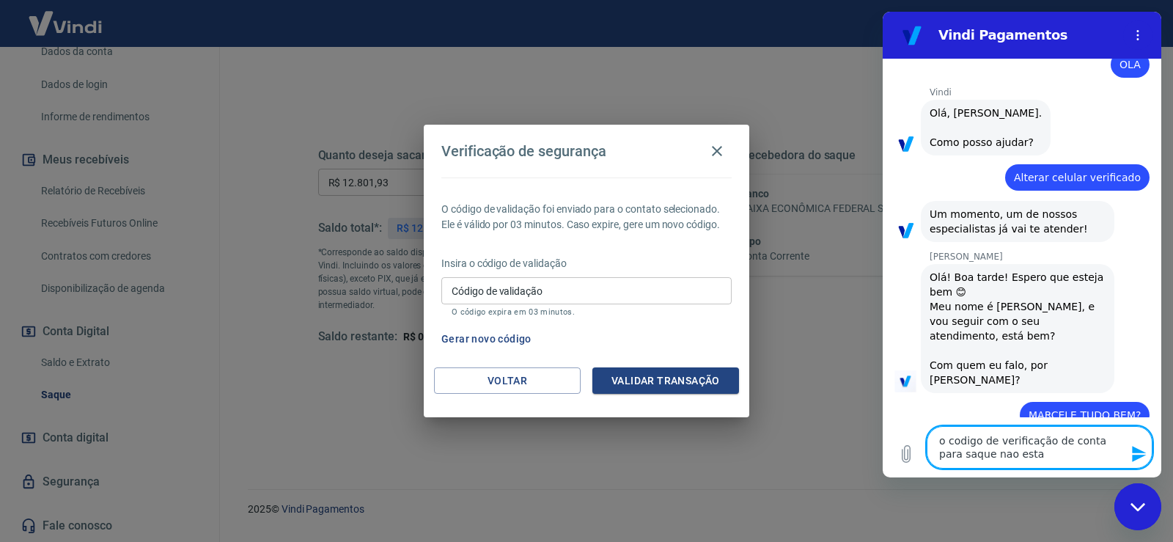
type textarea "o codigo de verificação de conta para saque nao esta c"
type textarea "x"
type textarea "o codigo de verificação de conta para saque nao esta ch"
type textarea "x"
type textarea "o codigo de verificação de conta para saque nao esta che"
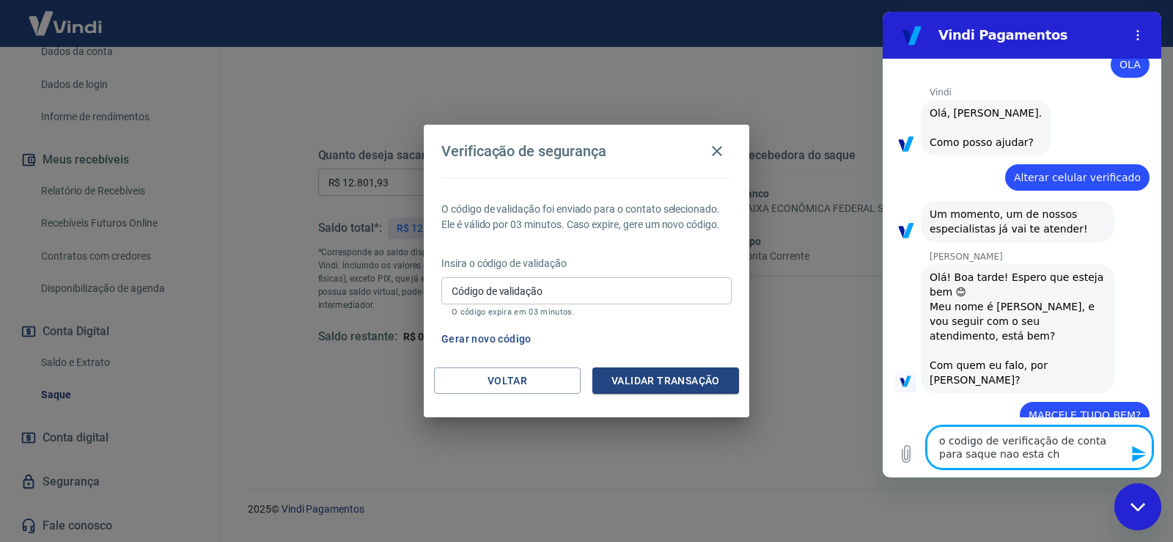
type textarea "x"
type textarea "o codigo de verificação de conta para saque nao esta cheg"
type textarea "x"
type textarea "o codigo de verificação de conta para saque nao esta chega"
type textarea "x"
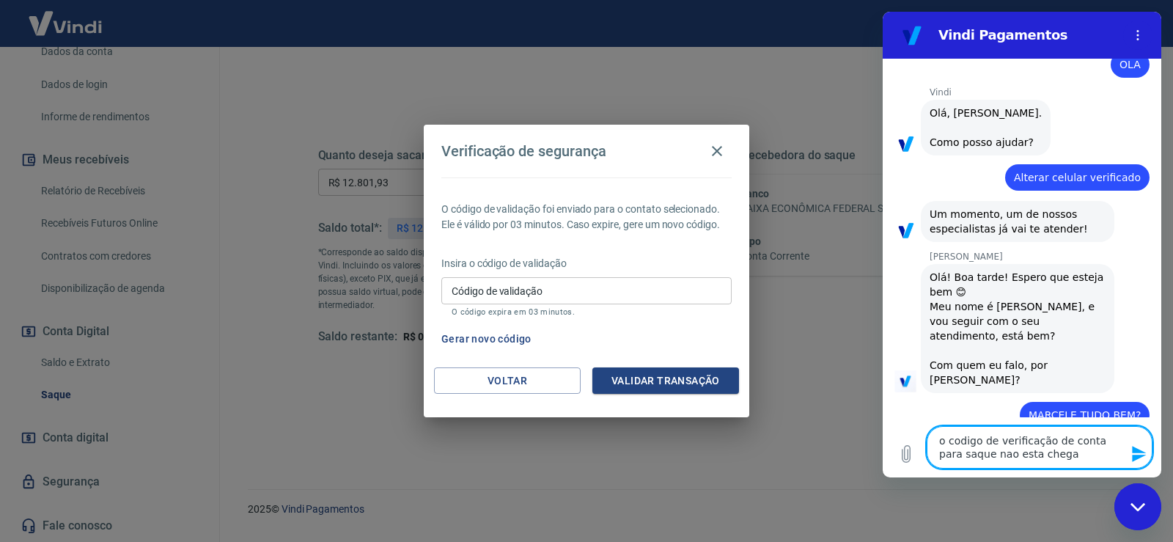
type textarea "o codigo de verificação de conta para saque nao esta chegan"
type textarea "x"
type textarea "o codigo de verificação de conta para saque nao esta chegand"
type textarea "x"
type textarea "o codigo de verificação de conta para saque nao esta chegando"
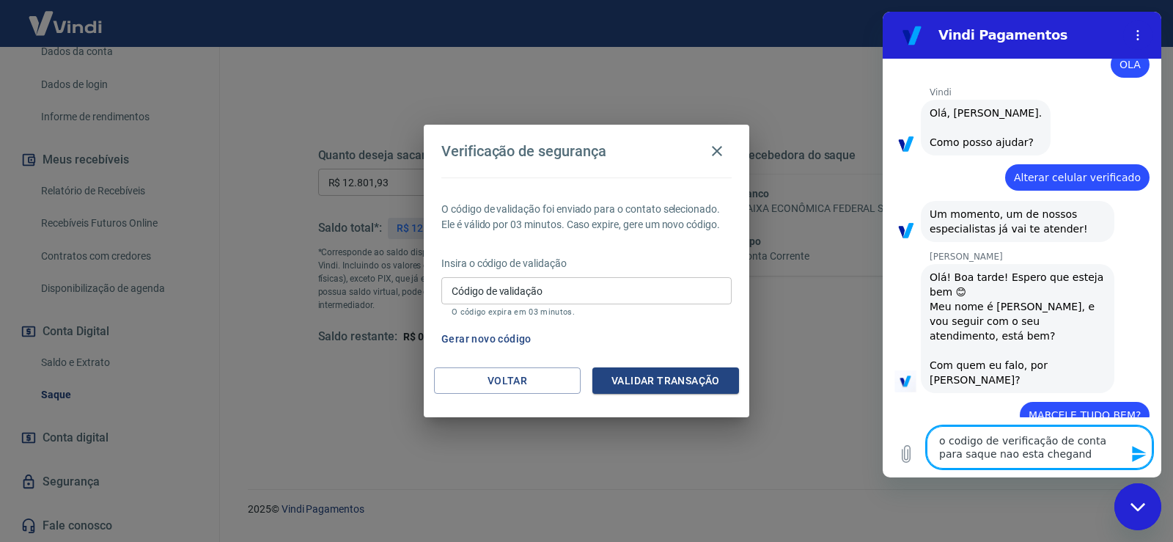
type textarea "x"
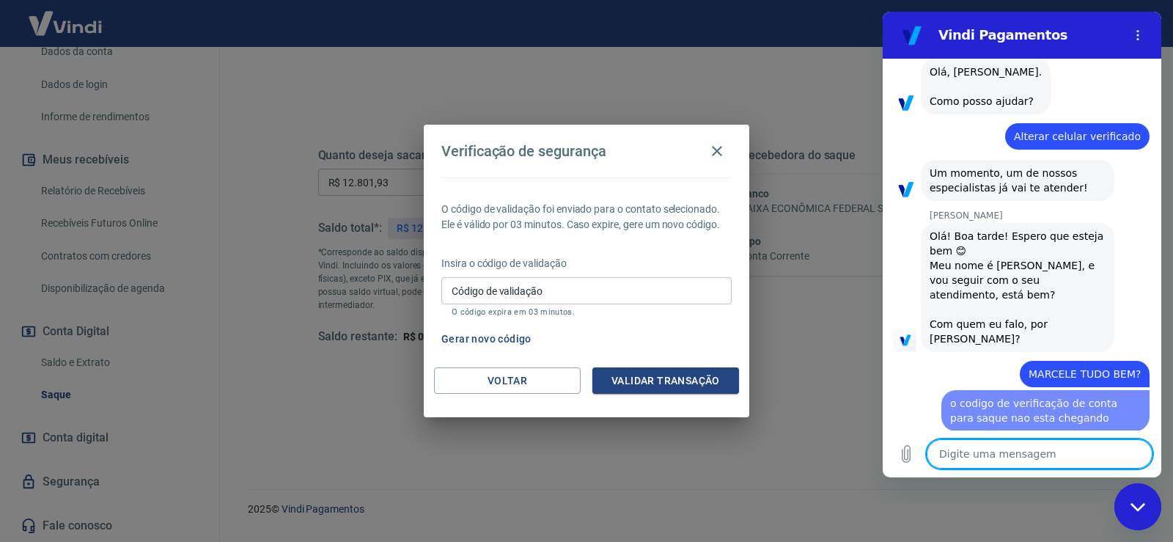
type textarea "x"
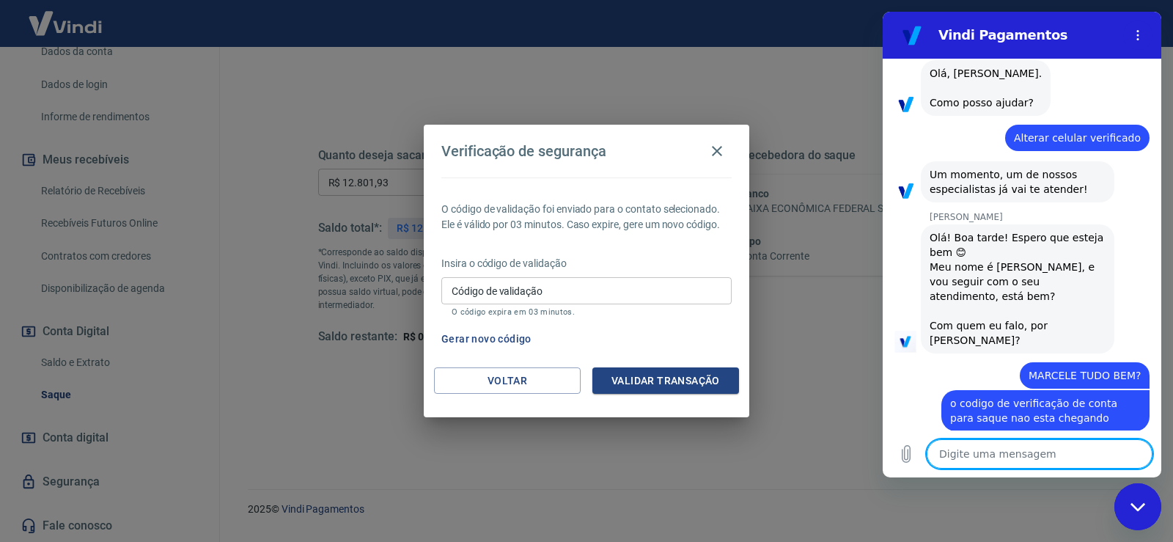
scroll to position [79, 0]
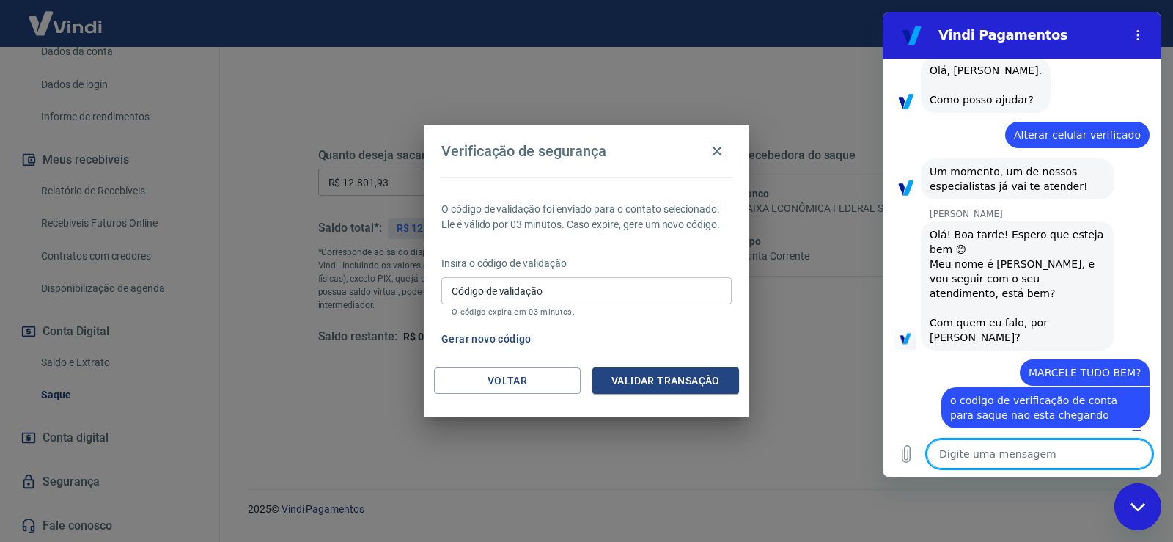
type textarea "a"
type textarea "x"
type textarea "ap"
type textarea "x"
type textarea "ape"
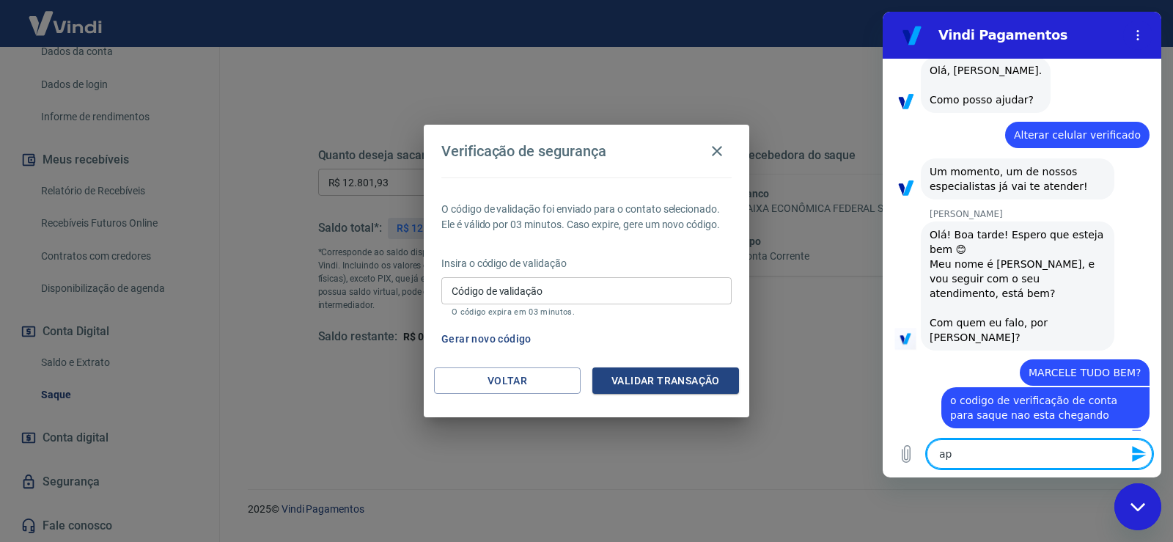
type textarea "x"
type textarea "apen"
type textarea "x"
type textarea "apena"
type textarea "x"
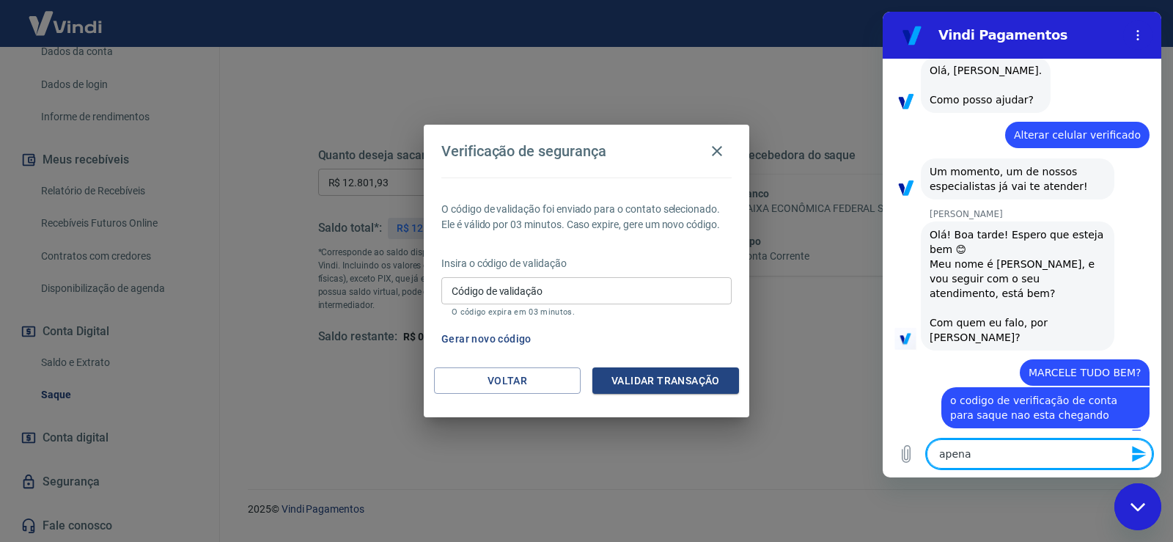
type textarea "apenas"
type textarea "x"
type textarea "apenas"
type textarea "x"
type textarea "apenas o"
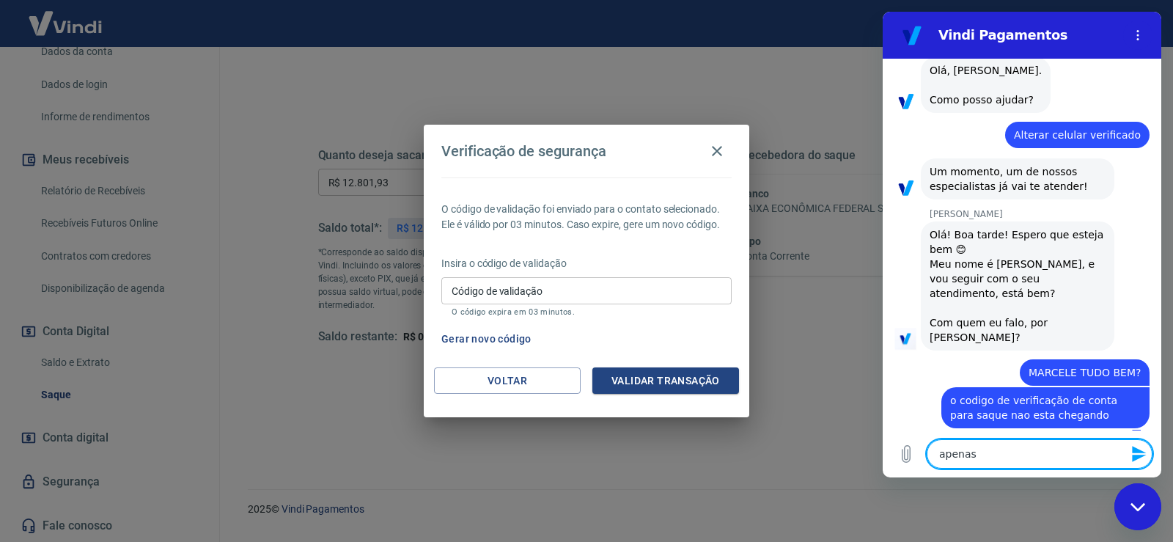
type textarea "x"
type textarea "apenas o"
type textarea "x"
type textarea "apenas o op"
type textarea "x"
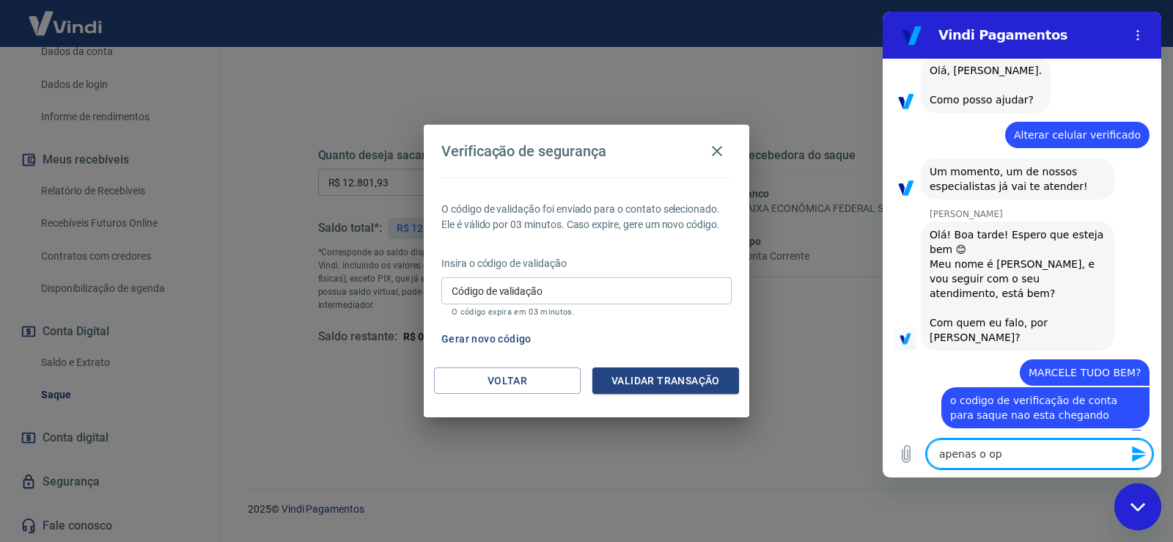
type textarea "apenas o o"
type textarea "x"
type textarea "apenas o"
type textarea "x"
type textarea "apenas o"
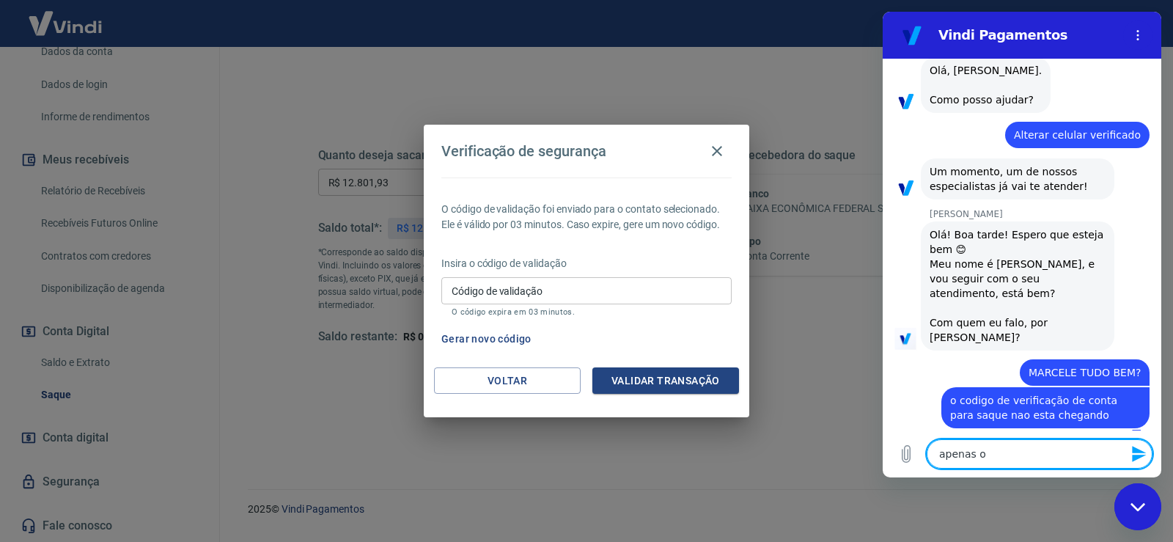
type textarea "x"
type textarea "apenas"
type textarea "x"
type textarea "apenas p"
type textarea "x"
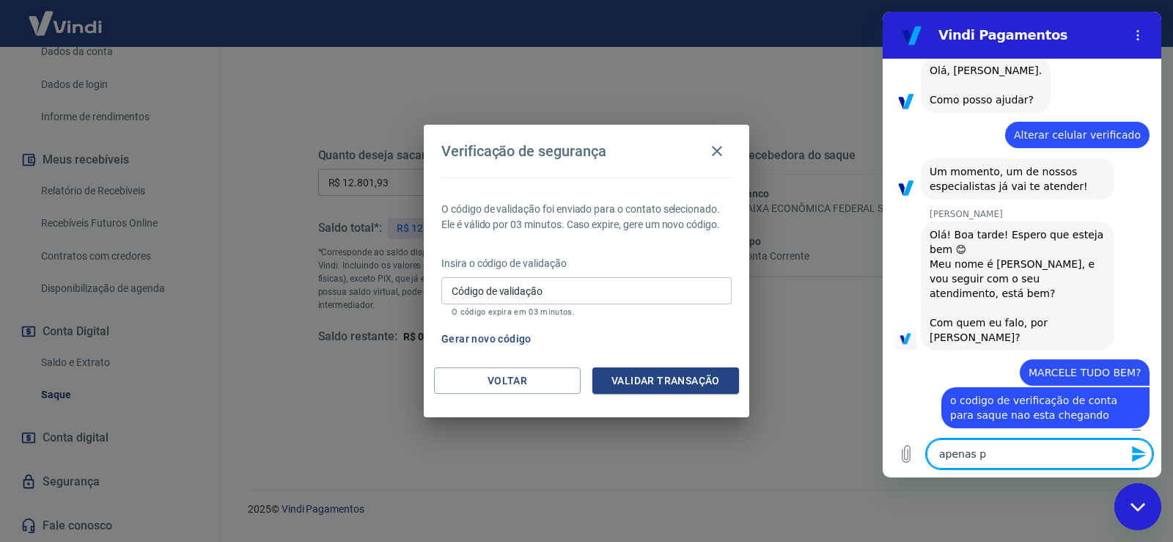
type textarea "apenas pa"
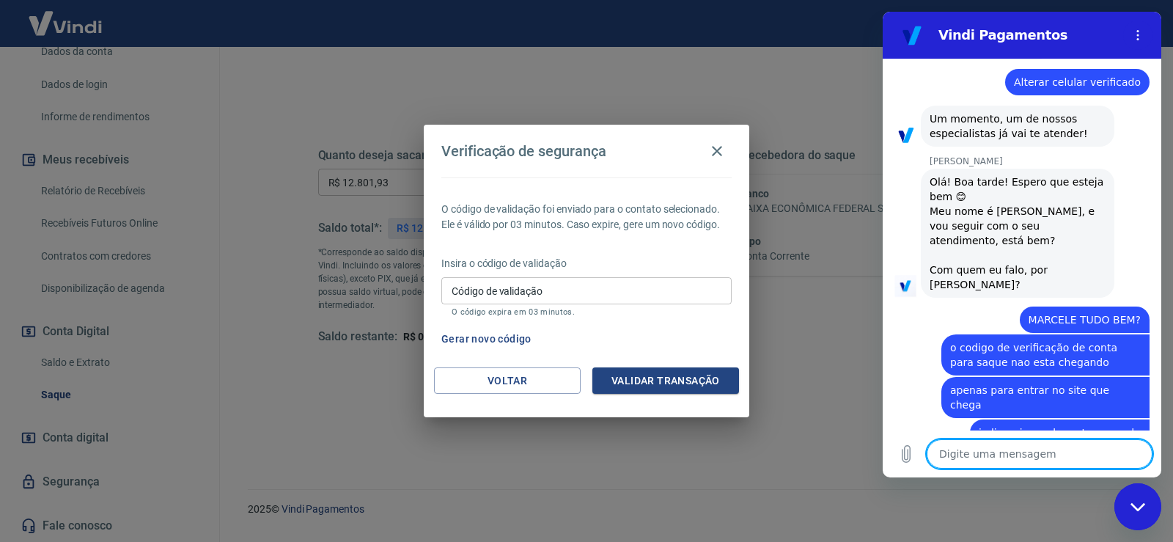
scroll to position [135, 0]
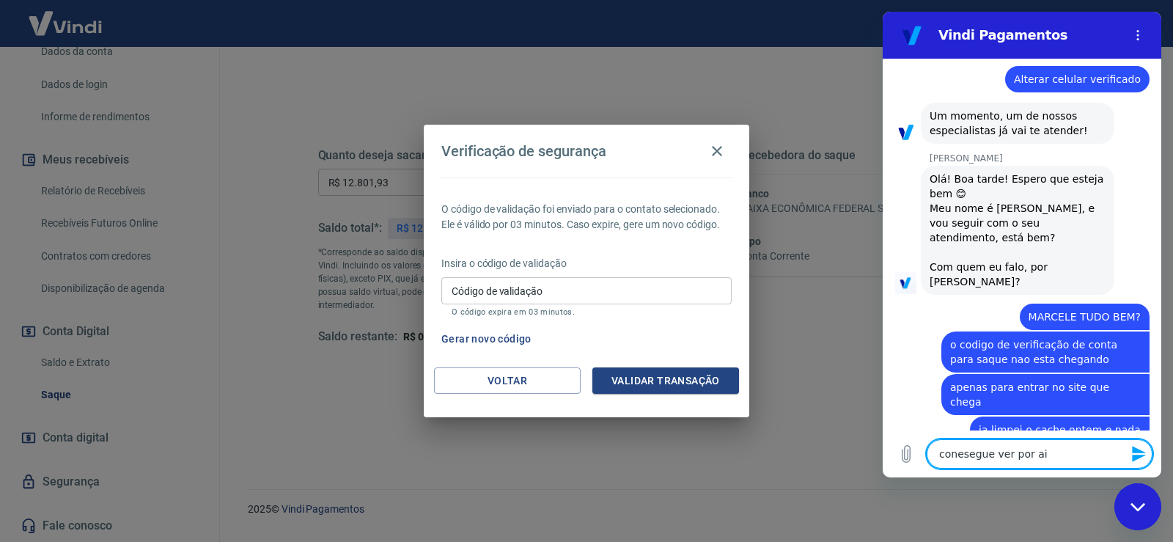
click at [961, 454] on textarea "conesegue ver por ai" at bounding box center [1040, 453] width 226 height 29
click at [1065, 450] on textarea "consegue ver por ai" at bounding box center [1040, 453] width 226 height 29
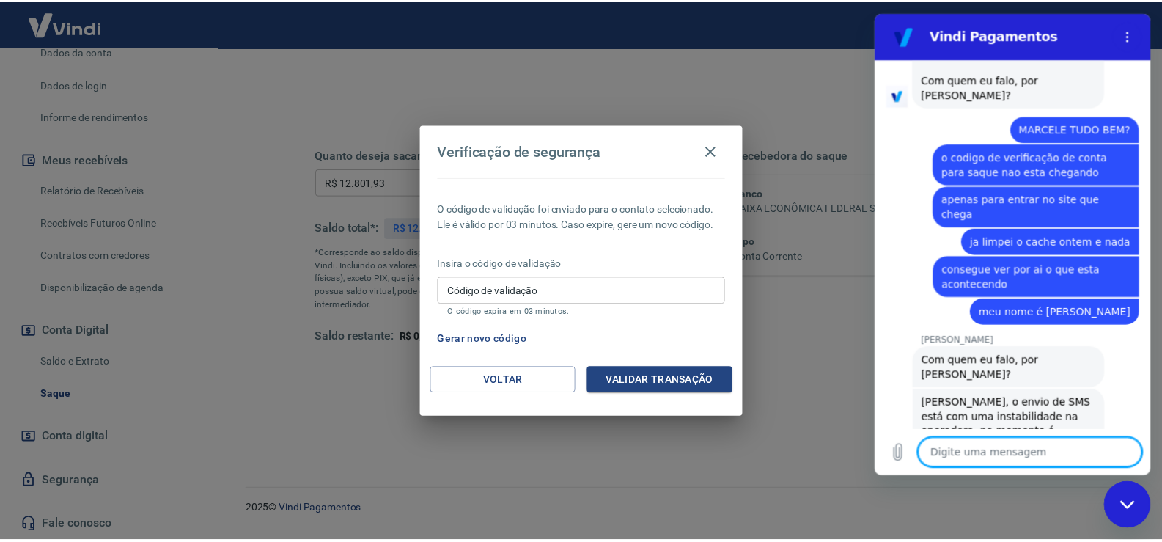
scroll to position [326, 0]
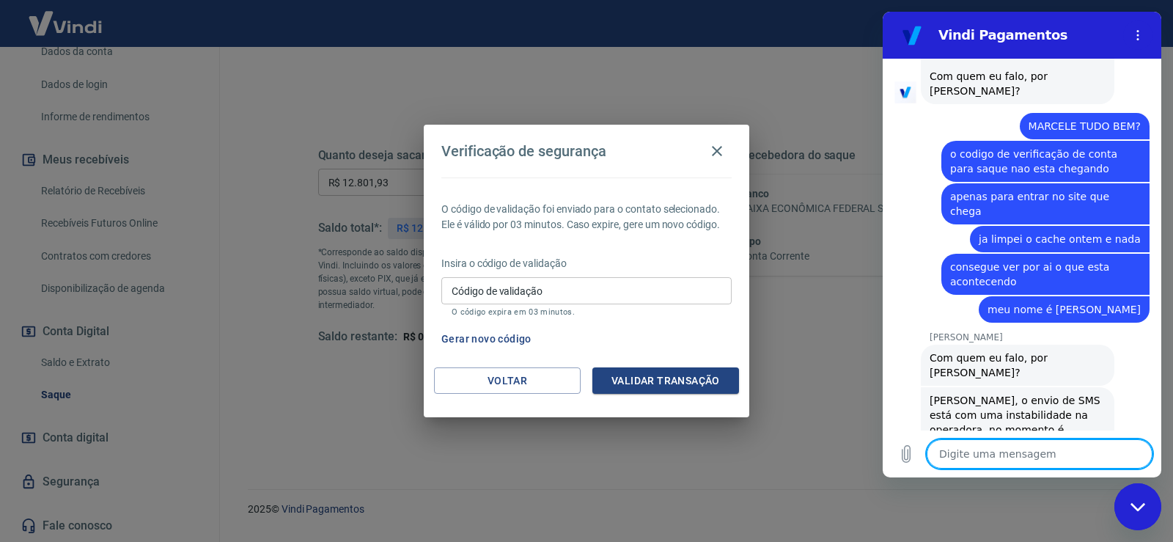
click at [1046, 451] on textarea at bounding box center [1040, 453] width 226 height 29
click at [497, 383] on button "Voltar" at bounding box center [507, 380] width 147 height 27
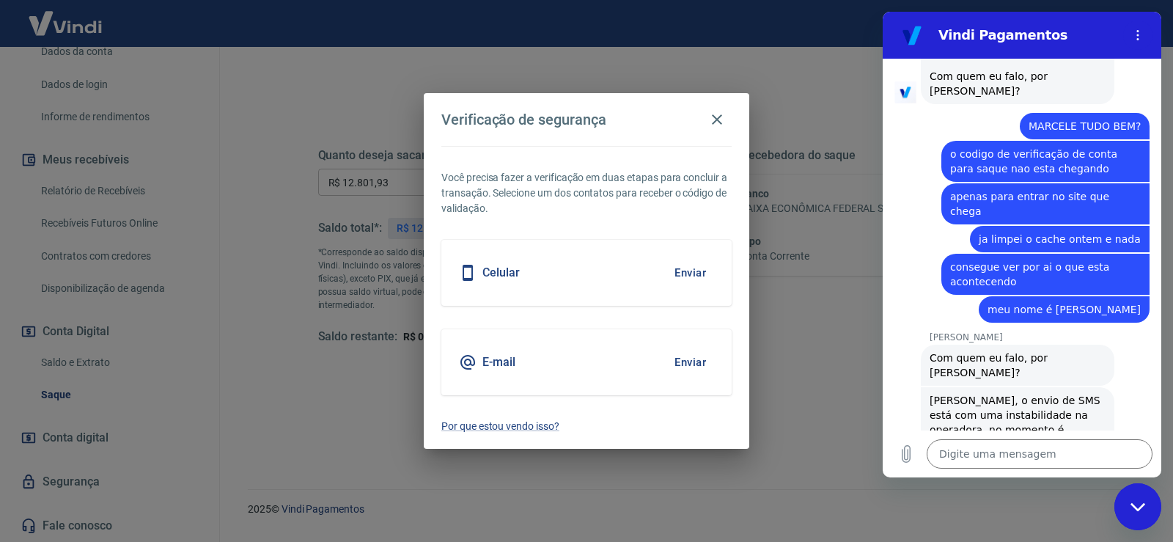
click at [698, 362] on button "Enviar" at bounding box center [691, 362] width 48 height 31
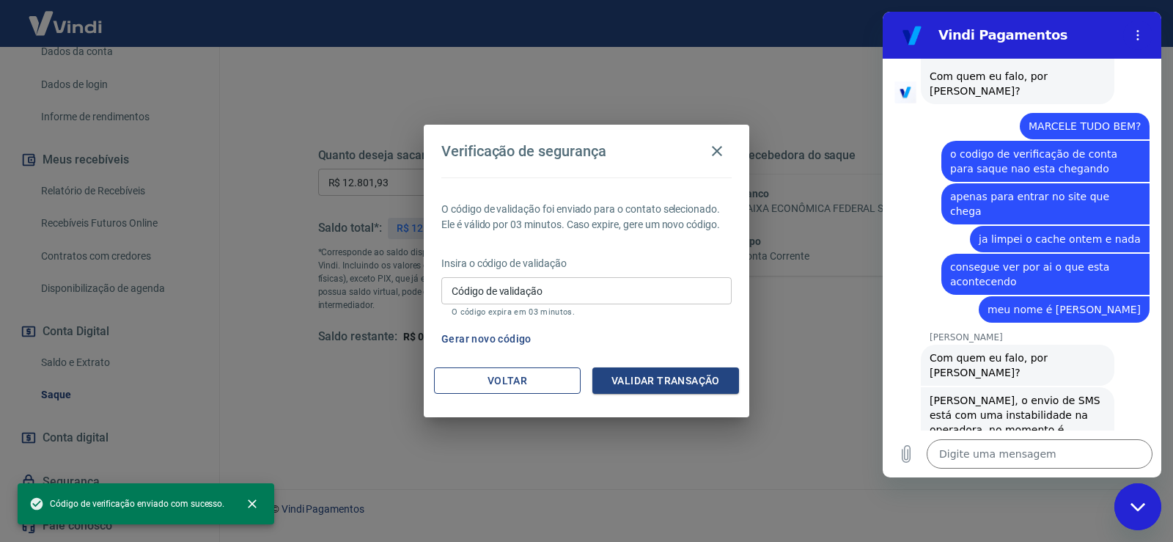
click at [529, 385] on button "Voltar" at bounding box center [507, 380] width 147 height 27
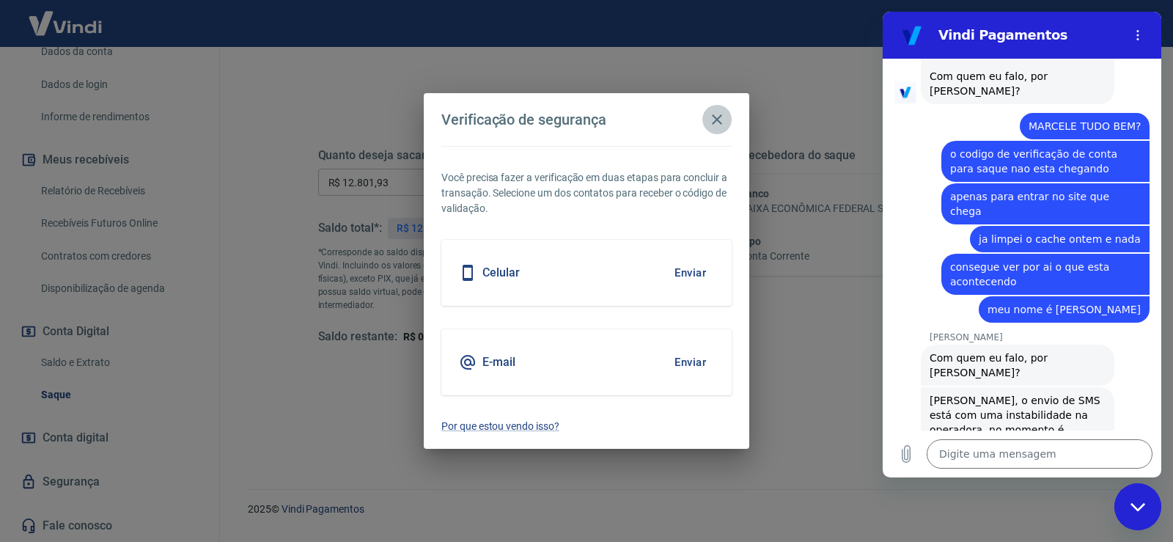
click at [715, 113] on icon "button" at bounding box center [717, 120] width 18 height 18
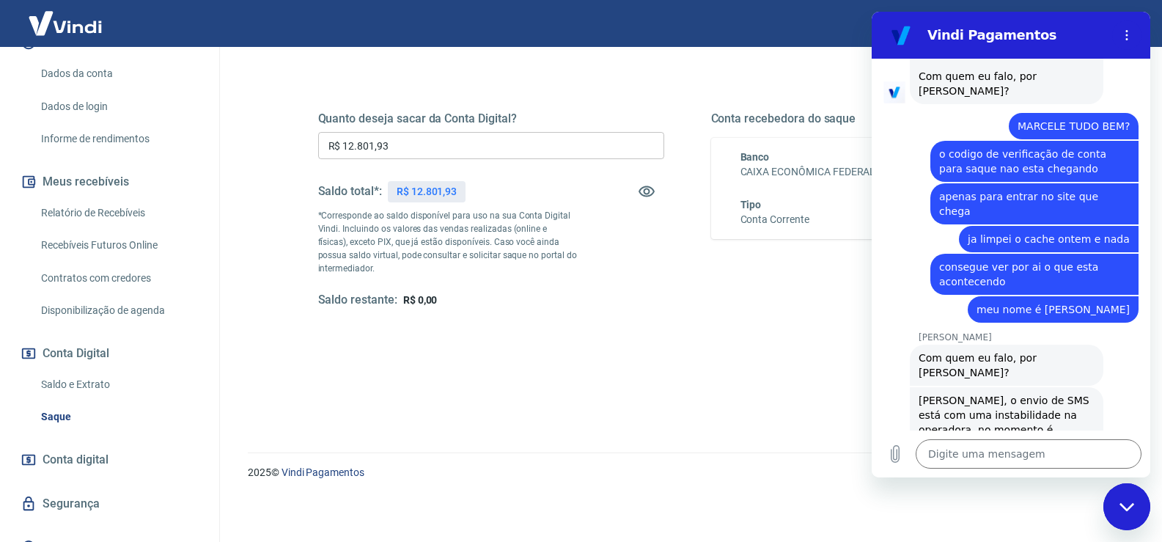
scroll to position [166, 0]
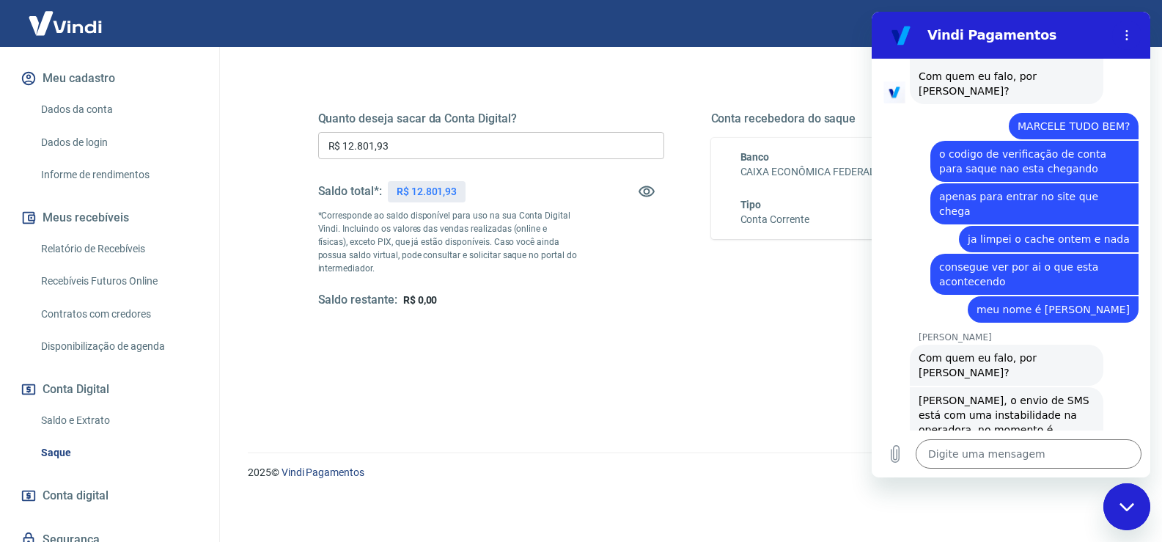
drag, startPoint x: 99, startPoint y: 122, endPoint x: 172, endPoint y: 158, distance: 81.0
click at [99, 121] on link "Dados da conta" at bounding box center [118, 110] width 166 height 30
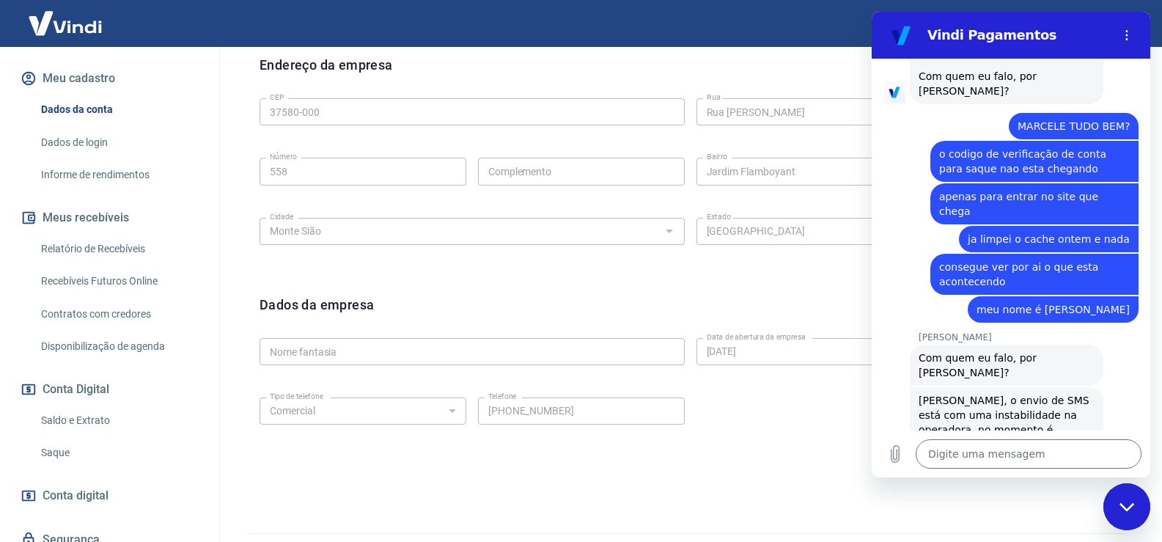
scroll to position [516, 0]
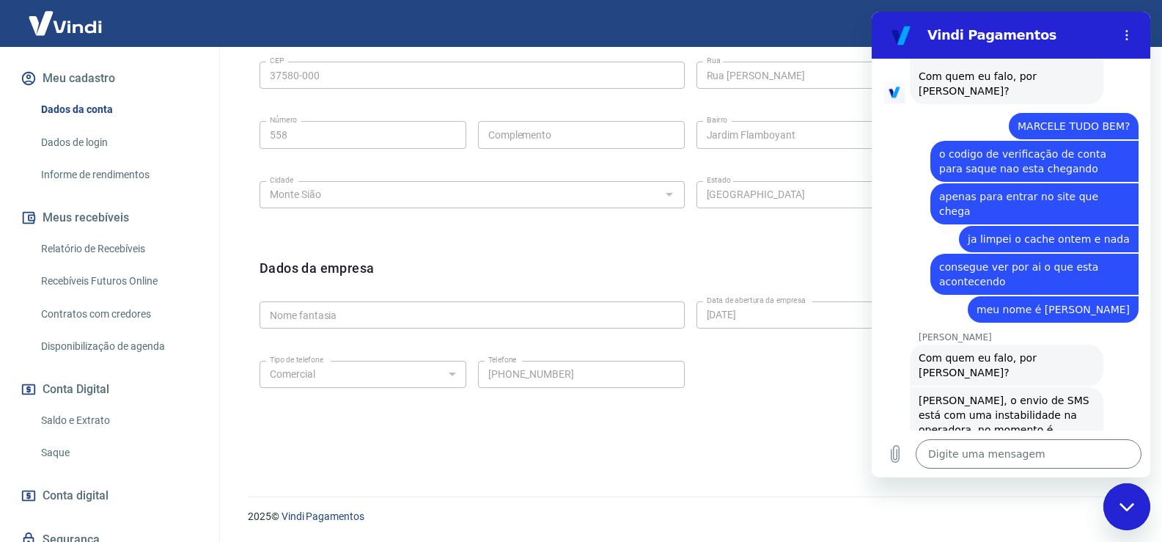
click at [107, 158] on link "Dados de login" at bounding box center [118, 143] width 166 height 30
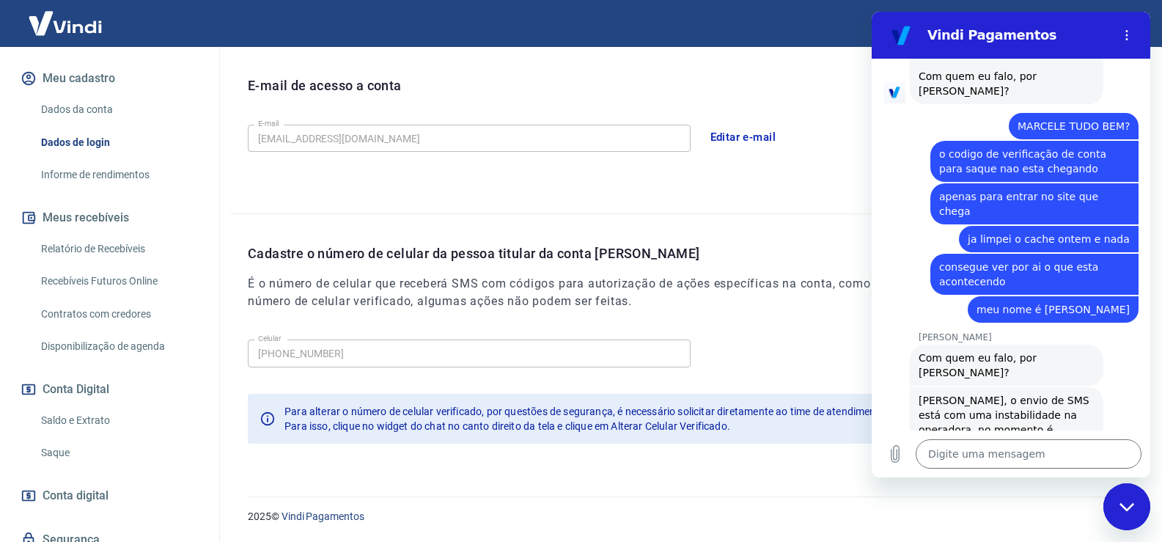
scroll to position [397, 0]
click at [982, 455] on textarea at bounding box center [1029, 453] width 226 height 29
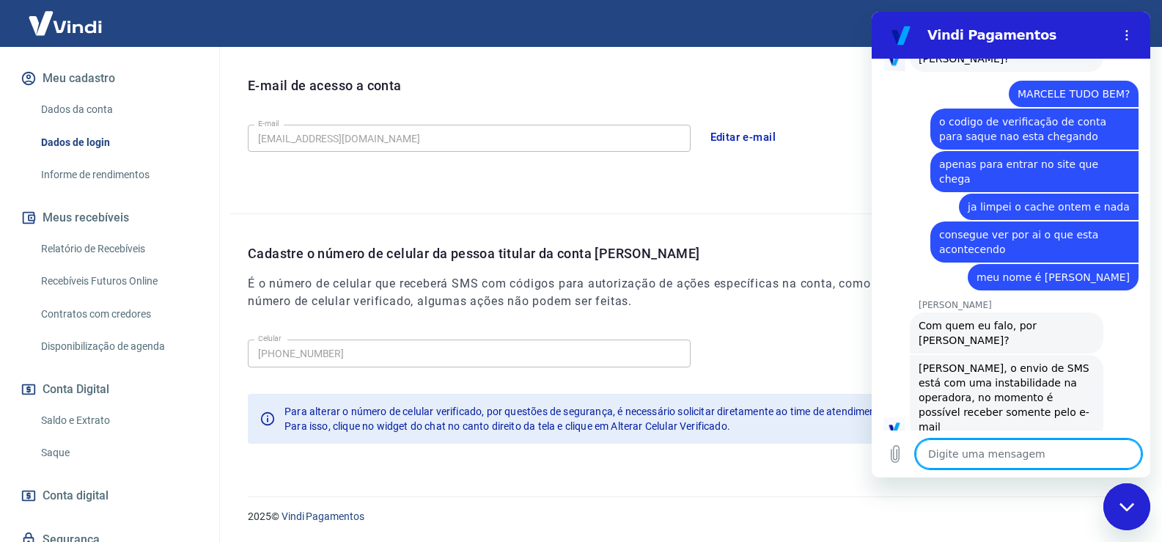
scroll to position [361, 0]
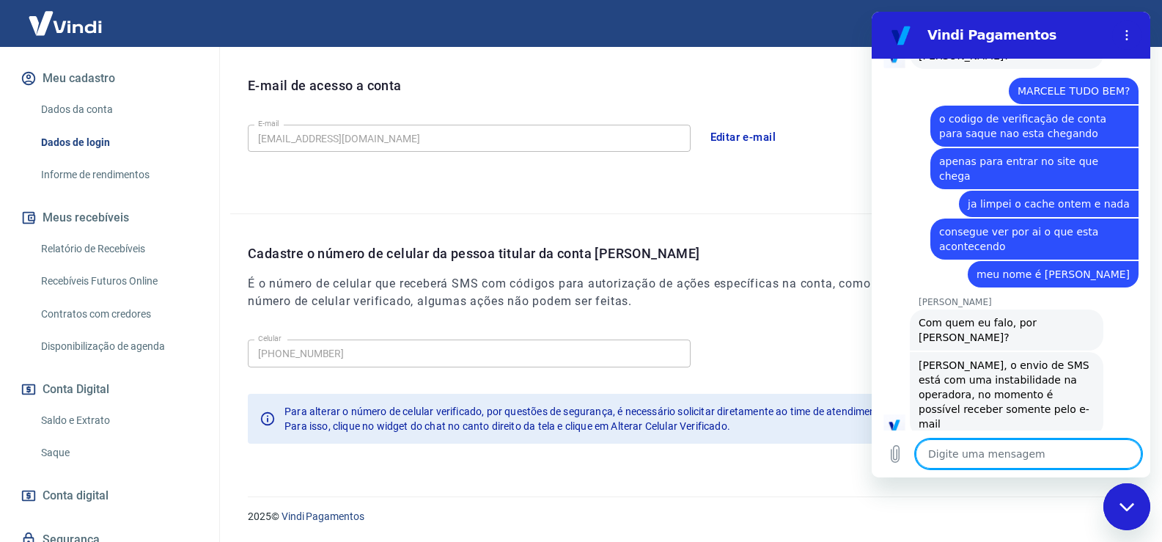
click at [69, 468] on link "Saque" at bounding box center [118, 453] width 166 height 30
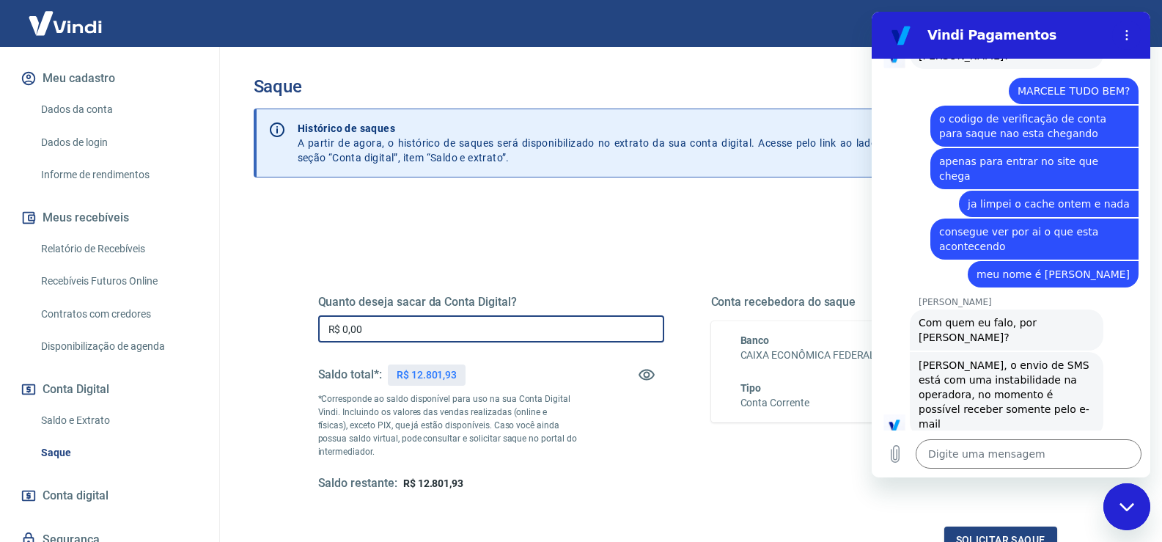
click at [460, 331] on input "R$ 0,00" at bounding box center [491, 328] width 346 height 27
click at [964, 535] on button "Solicitar saque" at bounding box center [1001, 540] width 113 height 27
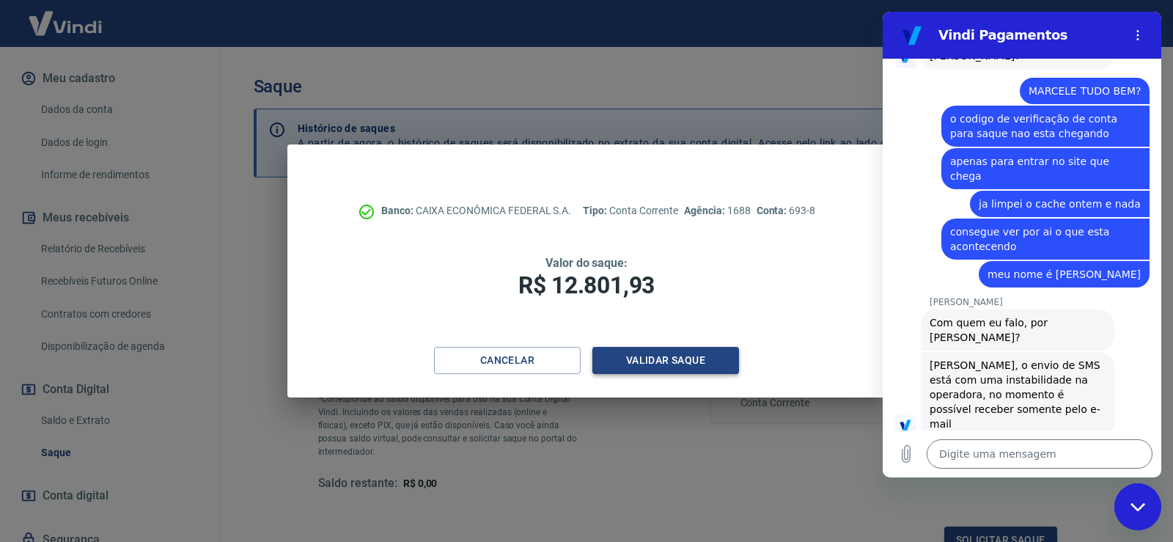
click at [695, 359] on button "Validar saque" at bounding box center [666, 360] width 147 height 27
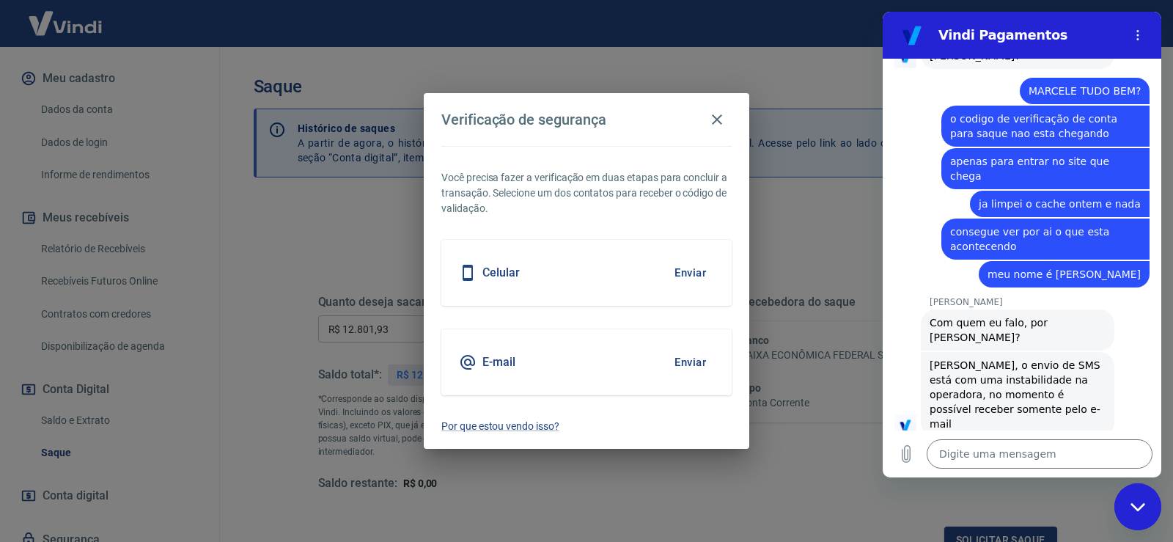
scroll to position [12, 0]
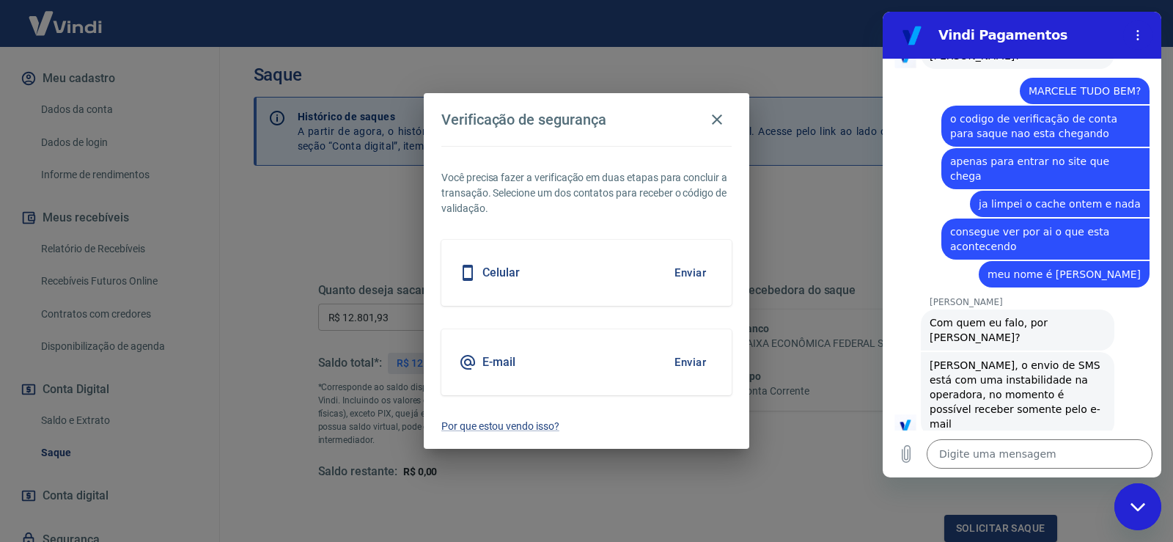
click at [695, 361] on button "Enviar" at bounding box center [691, 362] width 48 height 31
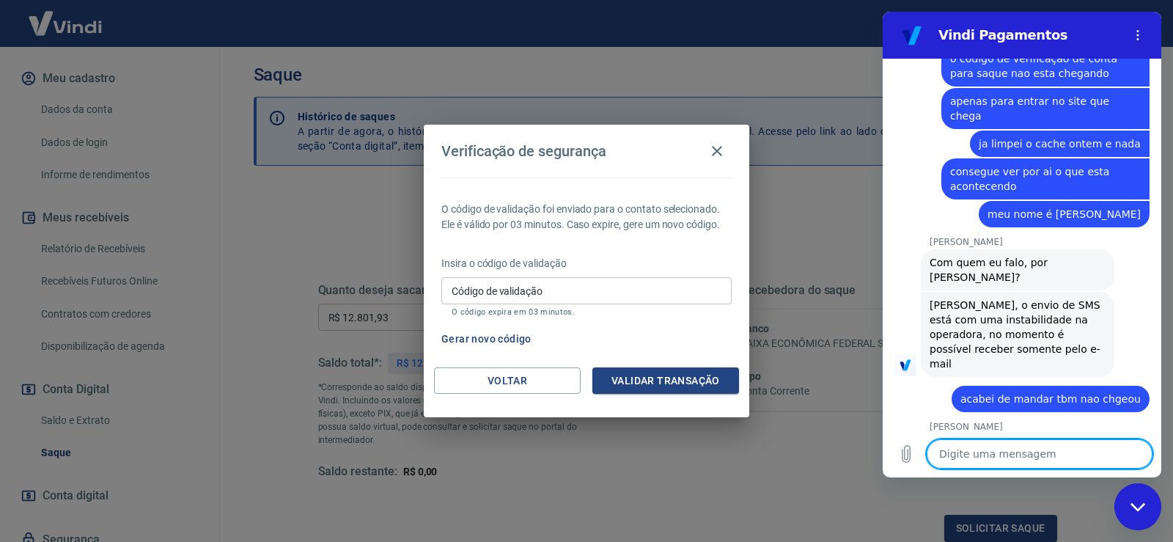
scroll to position [424, 0]
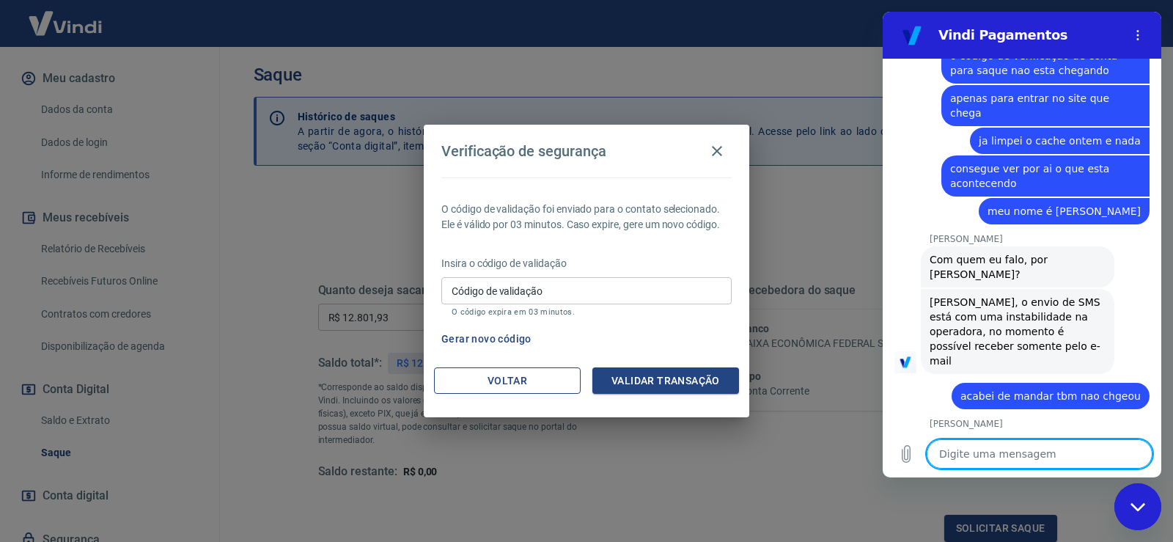
click at [548, 379] on button "Voltar" at bounding box center [507, 380] width 147 height 27
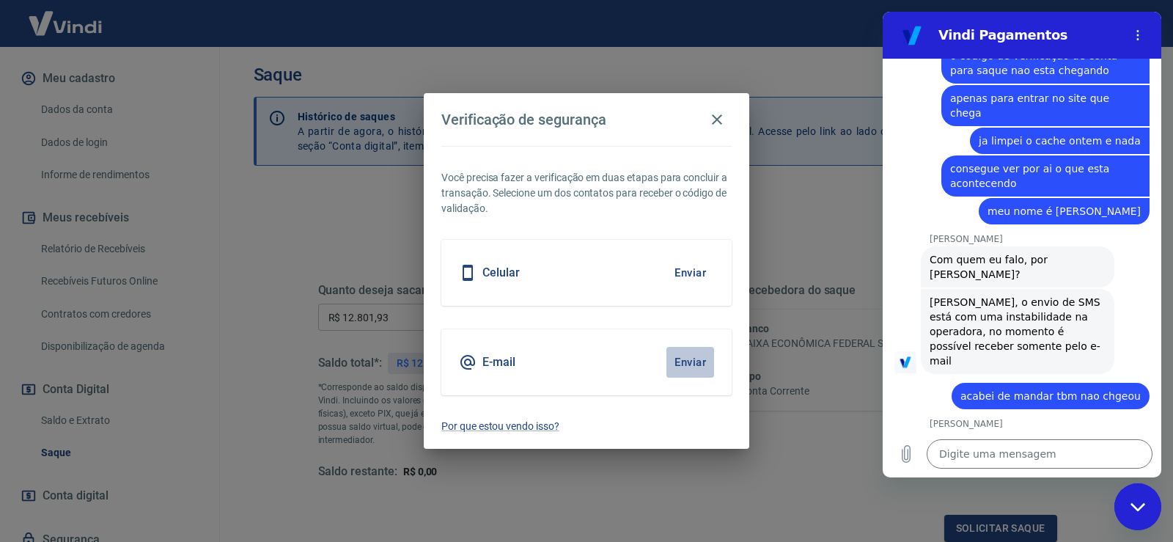
click at [681, 363] on button "Enviar" at bounding box center [691, 362] width 48 height 31
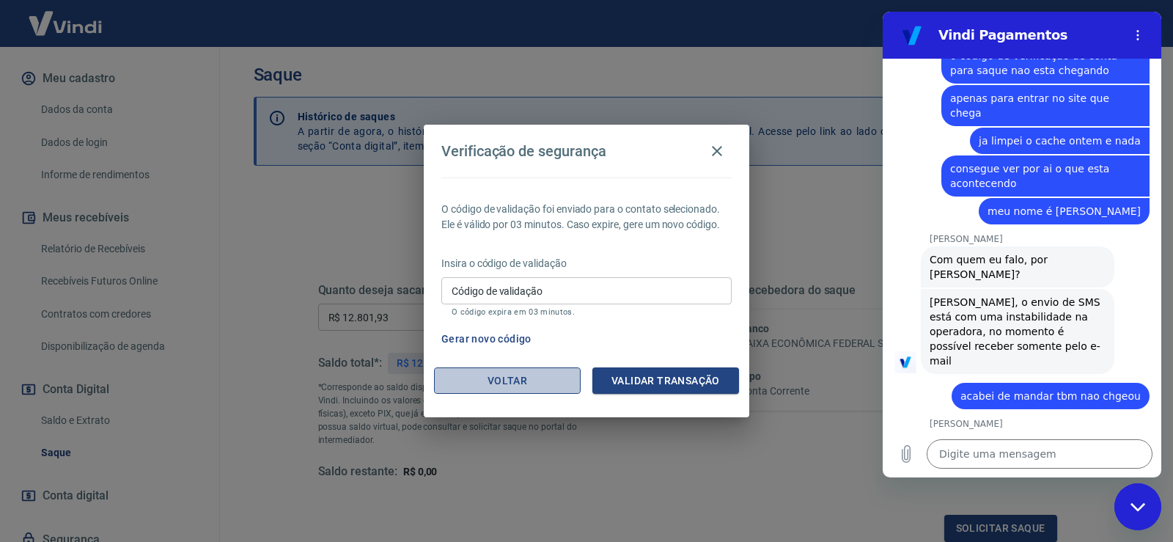
click at [526, 383] on button "Voltar" at bounding box center [507, 380] width 147 height 27
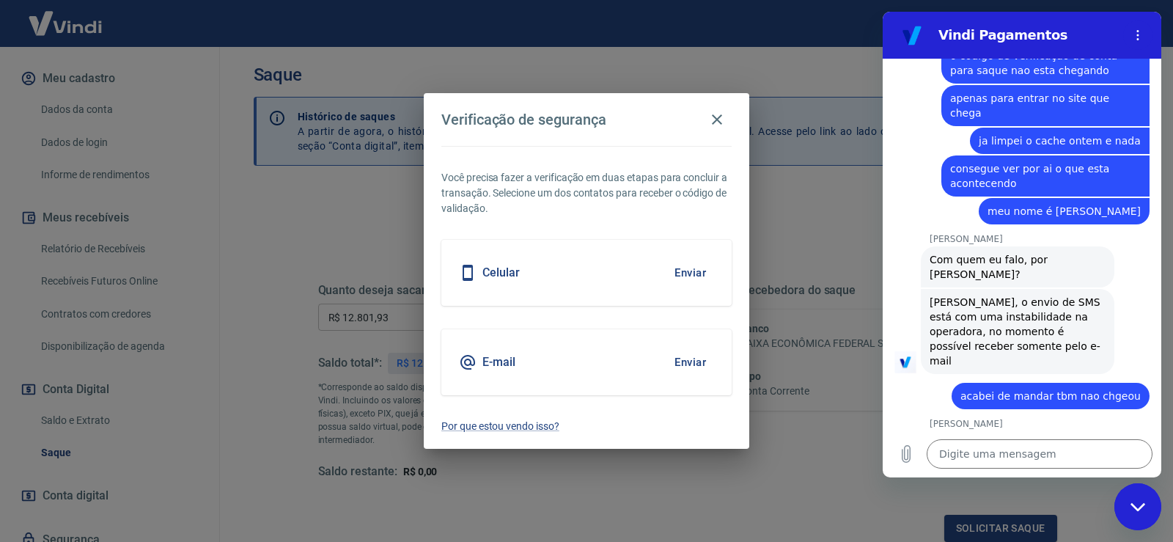
click at [677, 269] on button "Enviar" at bounding box center [691, 272] width 48 height 31
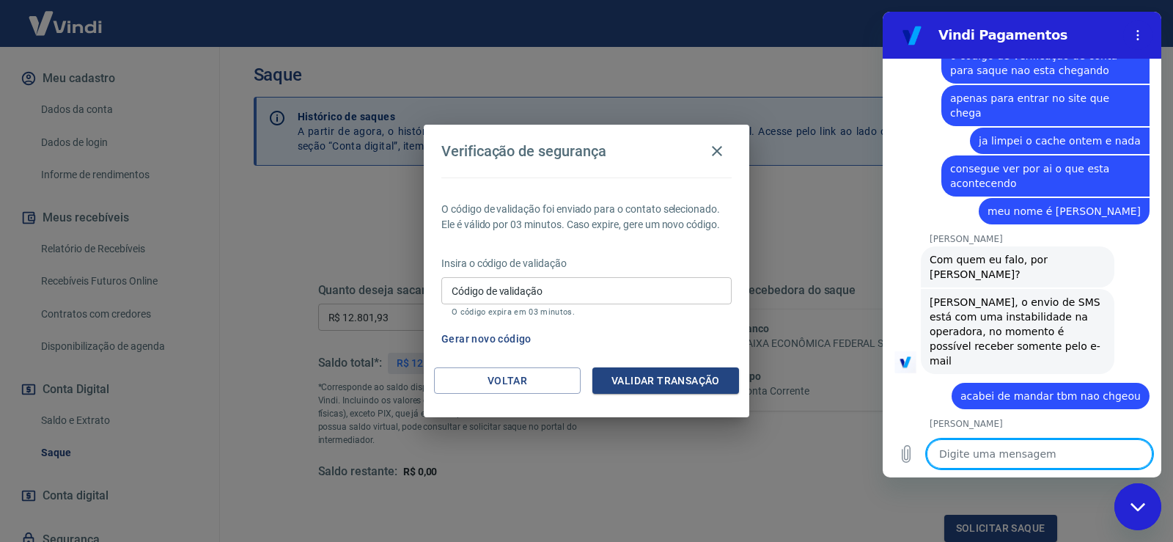
click at [1030, 454] on textarea at bounding box center [1040, 453] width 226 height 29
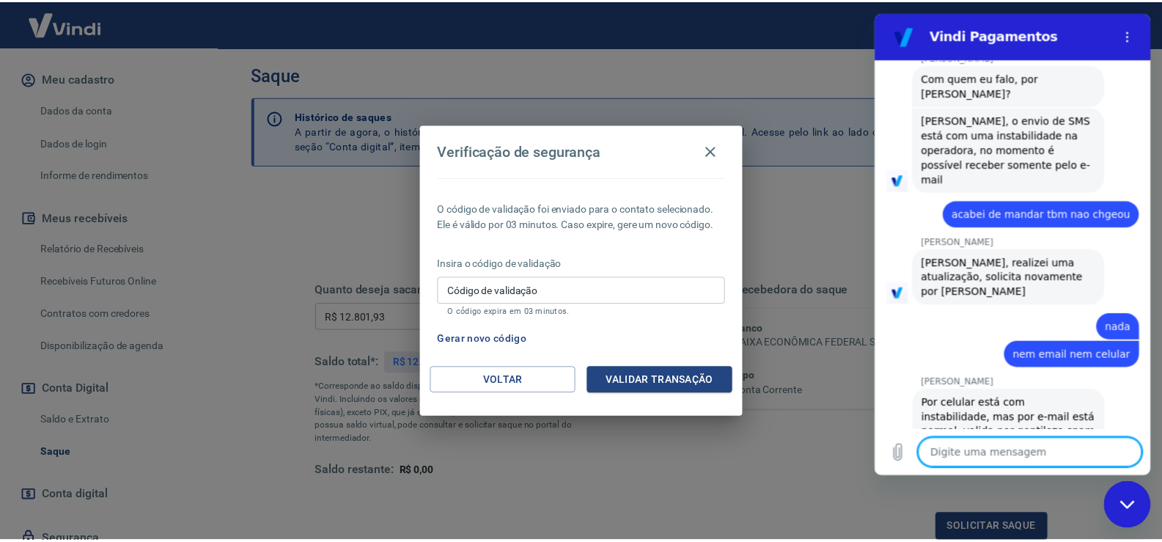
scroll to position [609, 0]
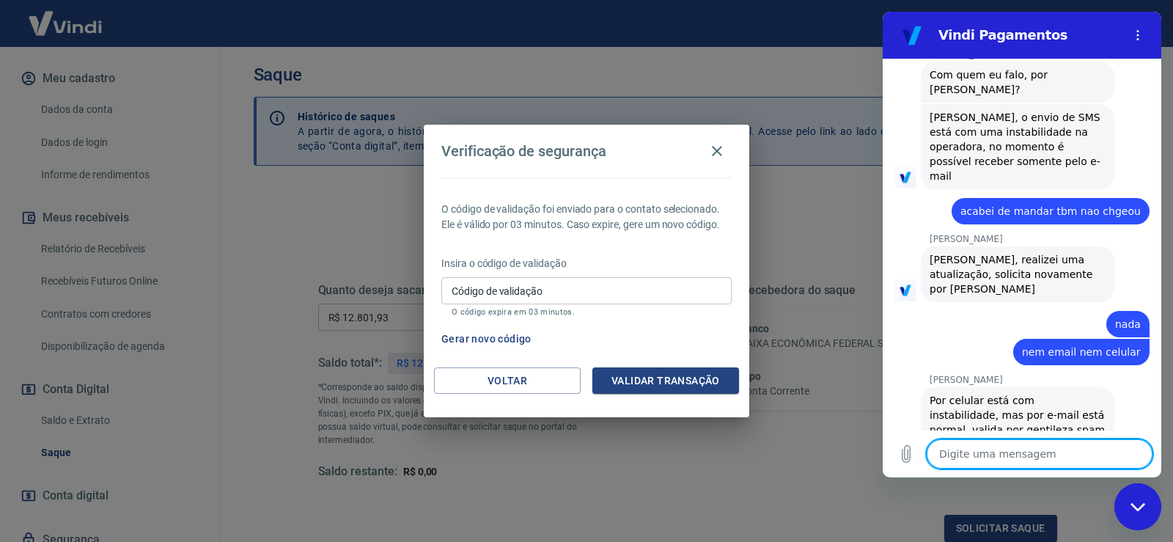
drag, startPoint x: 167, startPoint y: 22, endPoint x: 690, endPoint y: 507, distance: 713.0
click at [690, 507] on div "Verificação de segurança O código de validação foi enviado para o contato selec…" at bounding box center [586, 271] width 1173 height 542
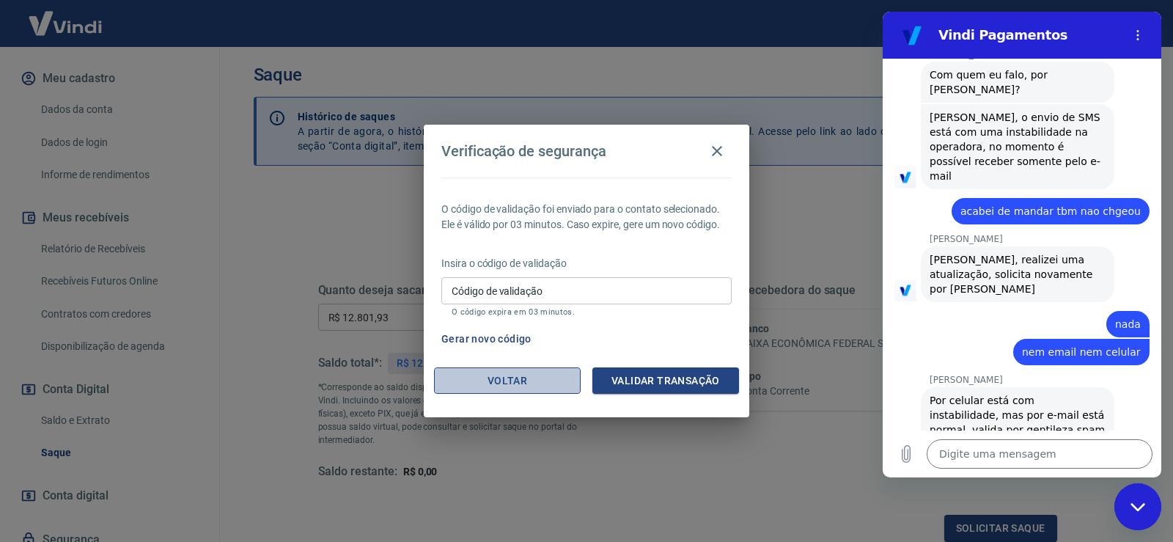
click at [496, 379] on button "Voltar" at bounding box center [507, 380] width 147 height 27
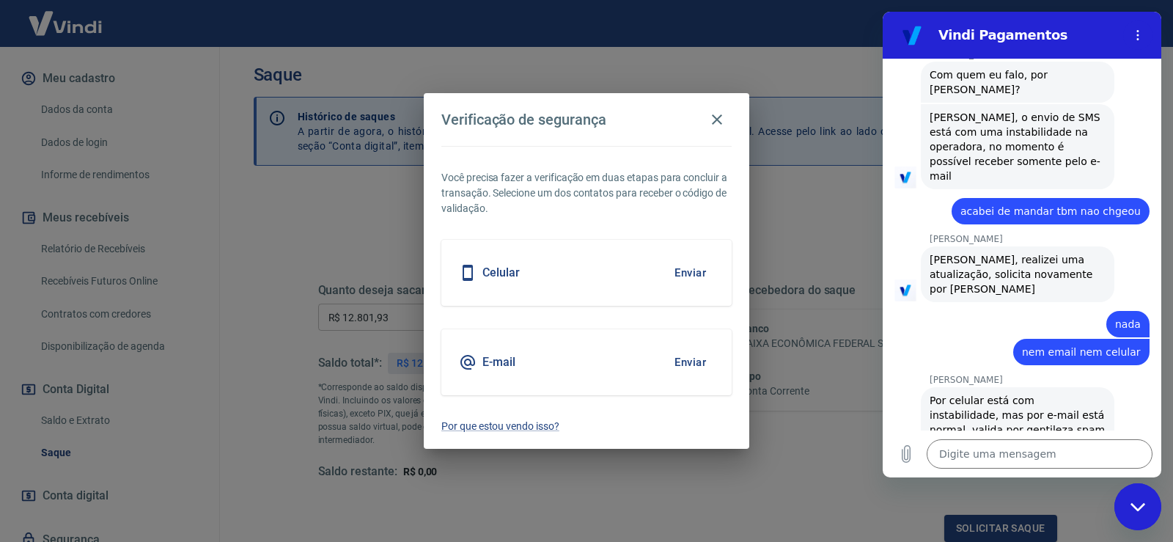
drag, startPoint x: 711, startPoint y: 121, endPoint x: 695, endPoint y: 143, distance: 27.7
click at [714, 120] on icon "button" at bounding box center [717, 120] width 18 height 18
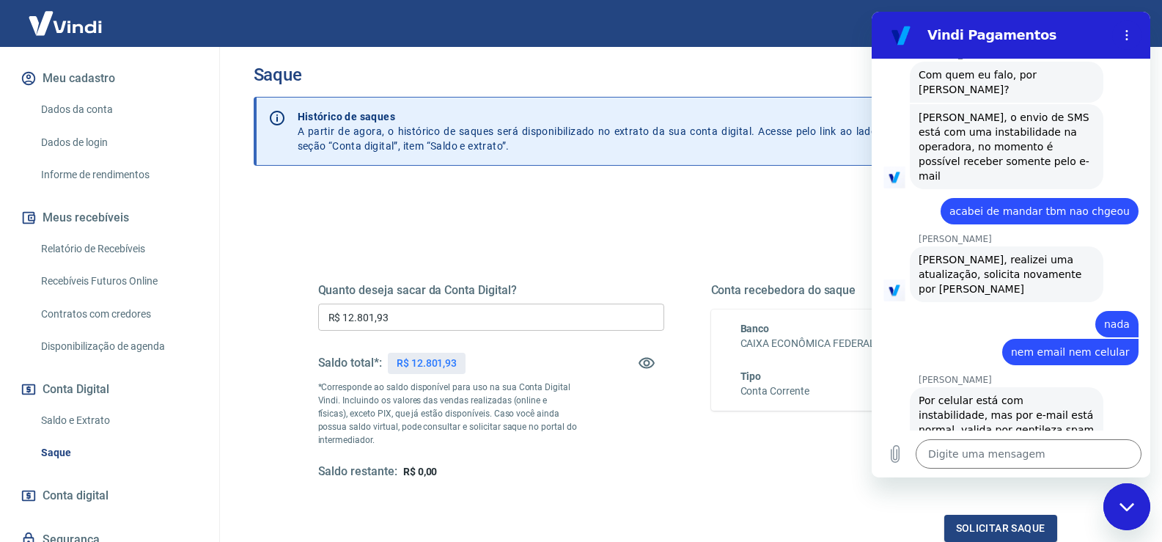
click at [120, 122] on link "Dados da conta" at bounding box center [118, 110] width 166 height 30
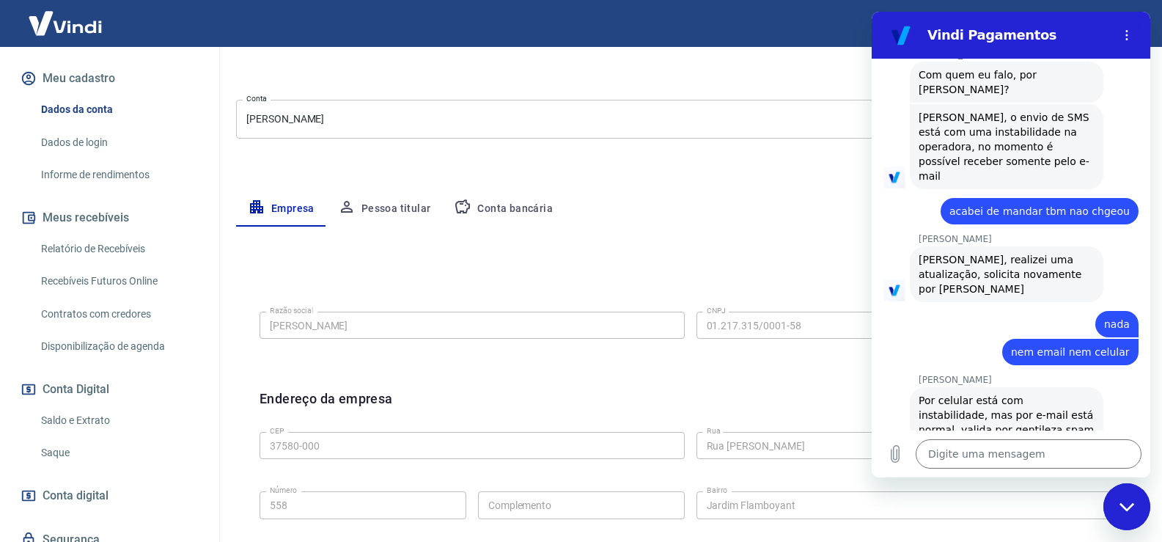
scroll to position [147, 0]
drag, startPoint x: 90, startPoint y: 158, endPoint x: 109, endPoint y: 169, distance: 22.4
click at [89, 157] on link "Dados de login" at bounding box center [118, 143] width 166 height 30
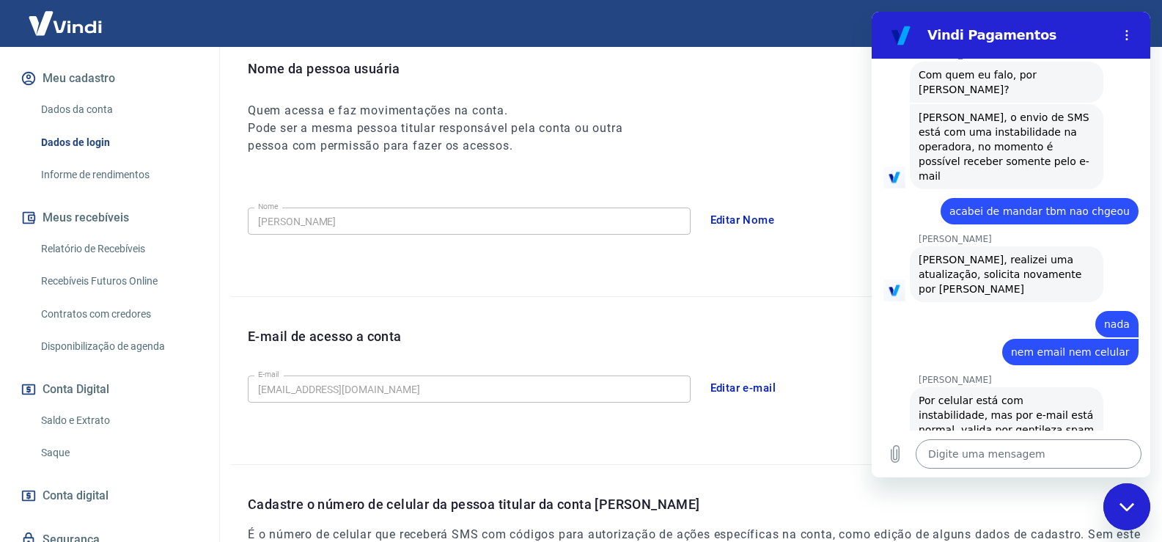
click at [978, 460] on textarea at bounding box center [1029, 453] width 226 height 29
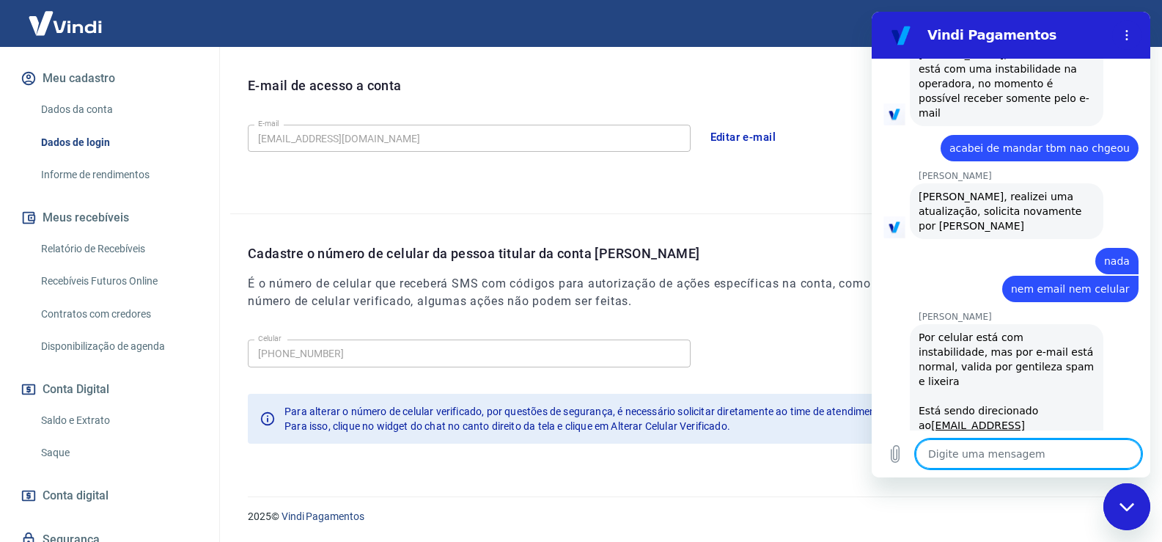
scroll to position [750, 0]
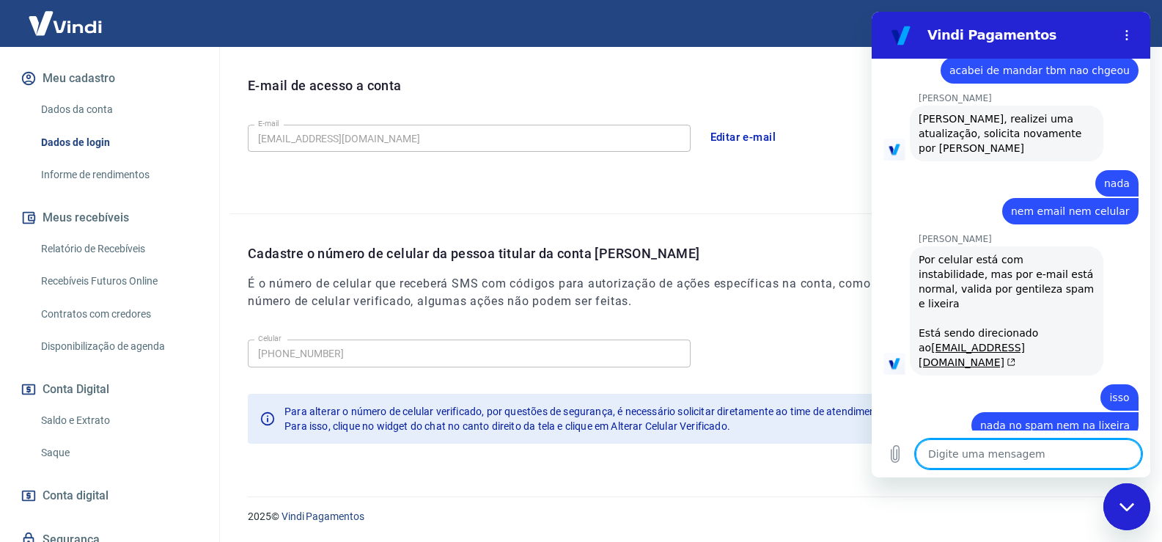
click at [982, 448] on textarea at bounding box center [1029, 453] width 226 height 29
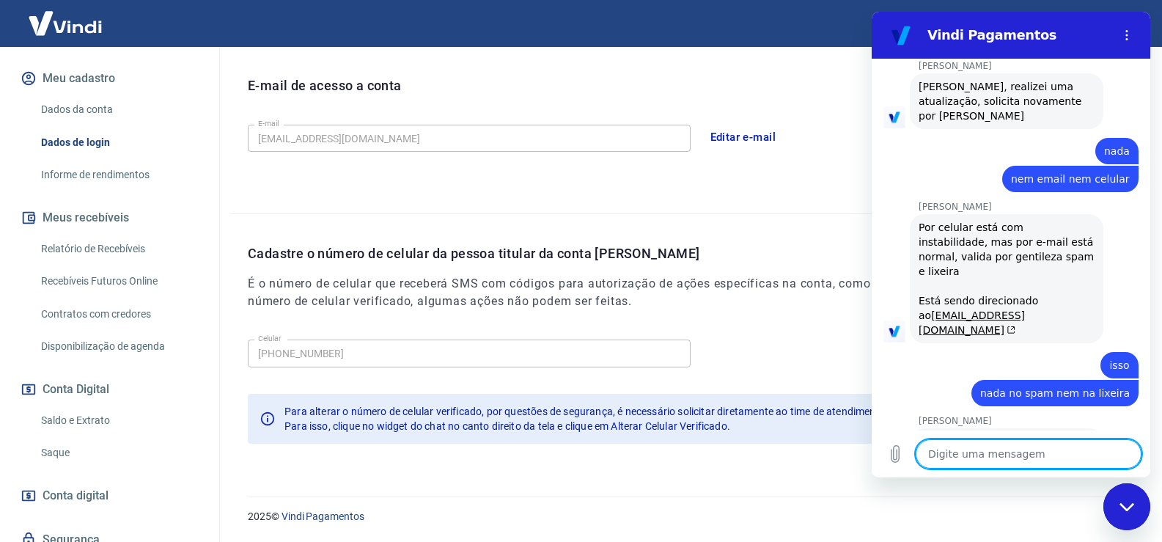
scroll to position [785, 0]
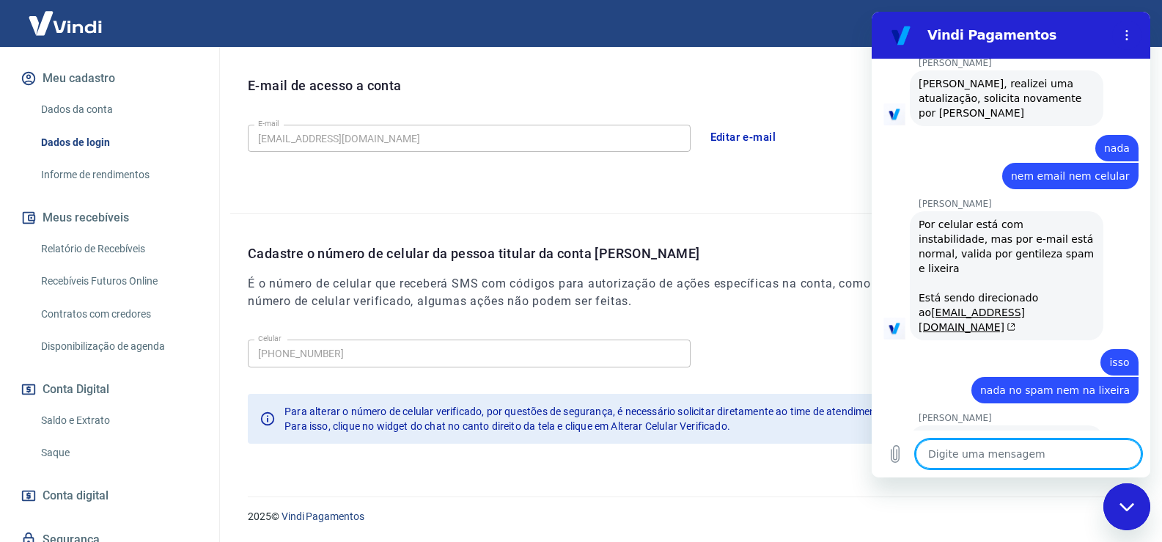
click at [720, 81] on div "E-mail de acesso a conta" at bounding box center [696, 97] width 897 height 43
click at [714, 89] on div "E-mail de acesso a conta" at bounding box center [696, 97] width 897 height 43
click at [1133, 504] on icon "Fechar janela de mensagens" at bounding box center [1126, 506] width 15 height 8
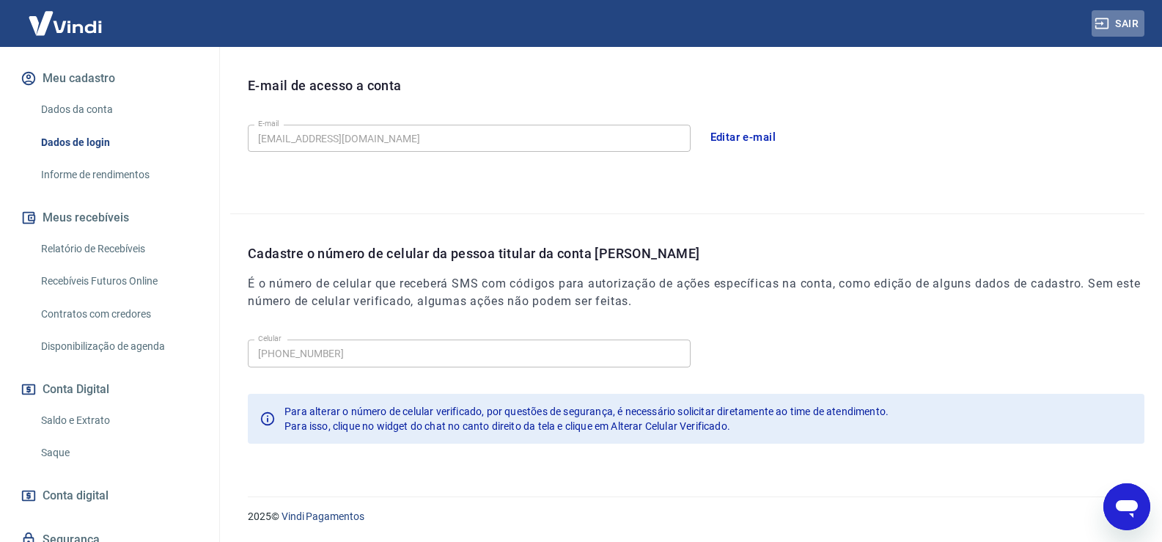
click at [1140, 27] on button "Sair" at bounding box center [1118, 23] width 53 height 27
